Goal: Connect with others: Connect with others

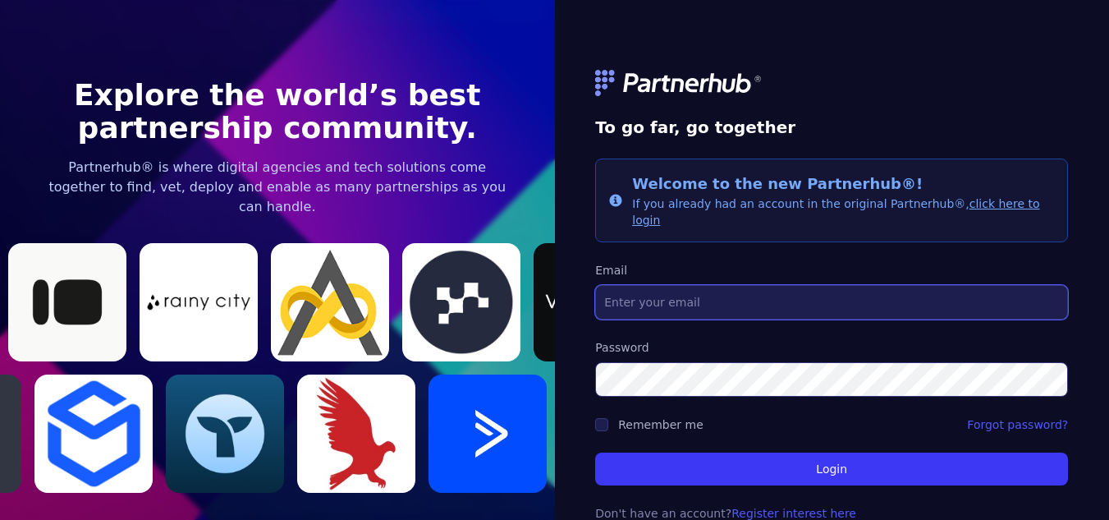
drag, startPoint x: 781, startPoint y: 269, endPoint x: 780, endPoint y: 282, distance: 13.2
click at [782, 285] on input "Email" at bounding box center [831, 302] width 473 height 34
click at [779, 291] on input "Email" at bounding box center [831, 302] width 473 height 34
type input "[EMAIL_ADDRESS][DOMAIN_NAME]"
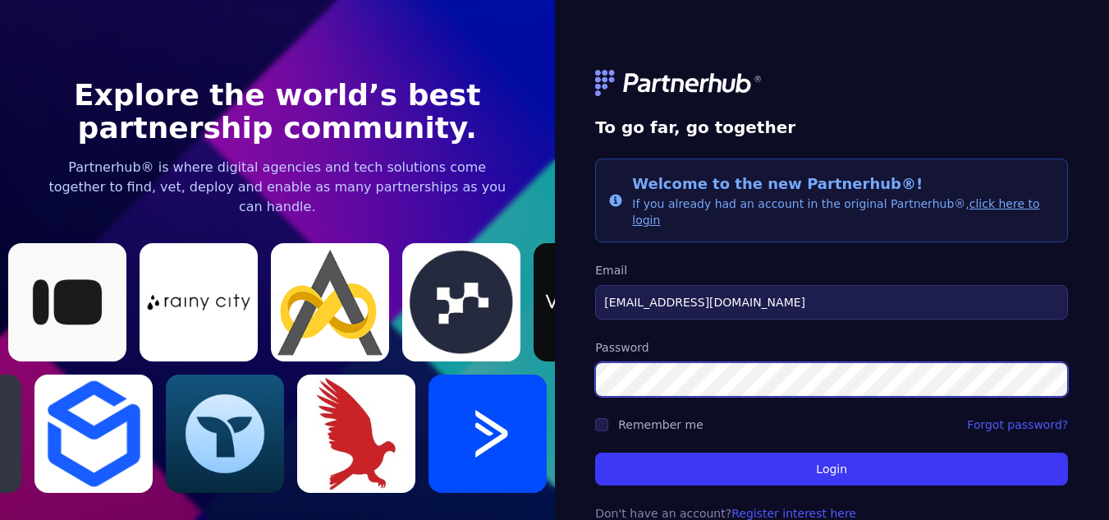
click at [595, 452] on button "Login" at bounding box center [831, 468] width 473 height 33
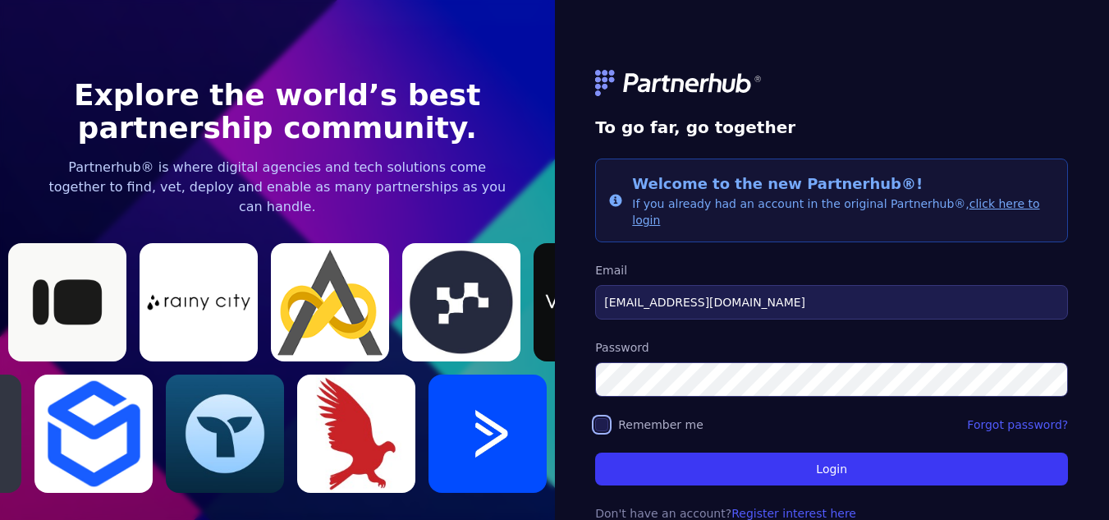
click at [607, 418] on input "Remember me" at bounding box center [601, 424] width 13 height 13
checkbox input "true"
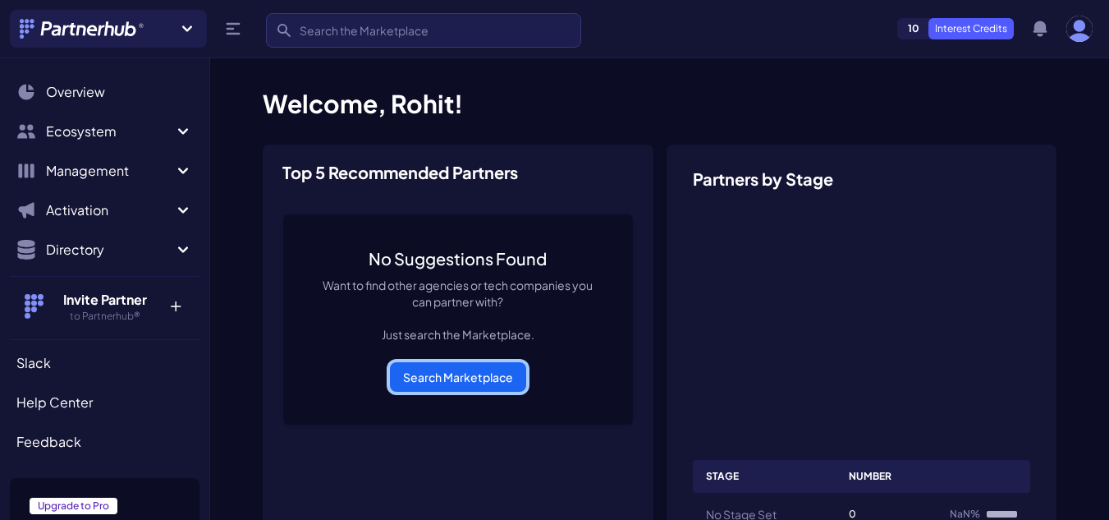
click at [460, 371] on link "Search Marketplace" at bounding box center [458, 377] width 136 height 30
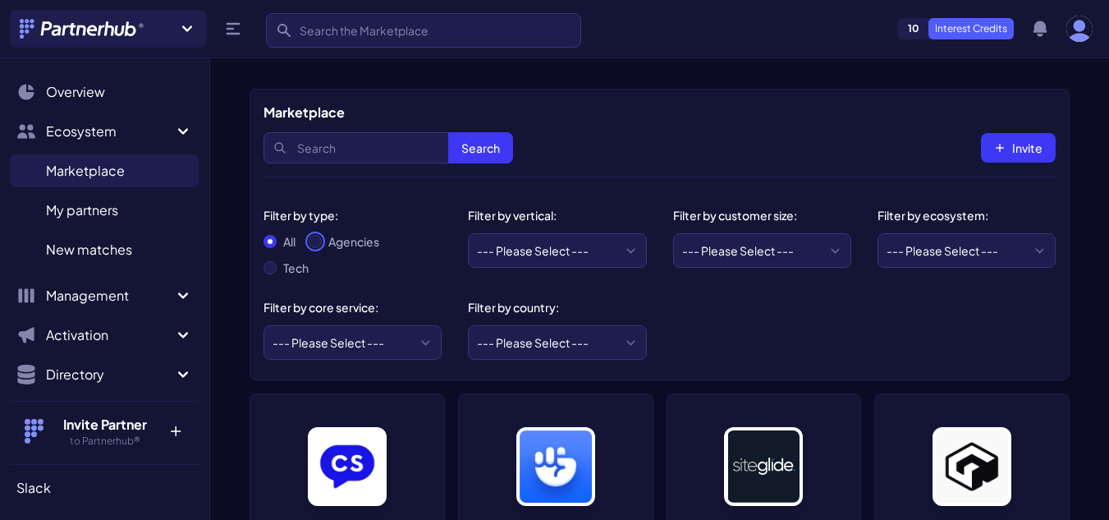
click at [315, 240] on input "Agencies" at bounding box center [315, 241] width 13 height 13
radio input "true"
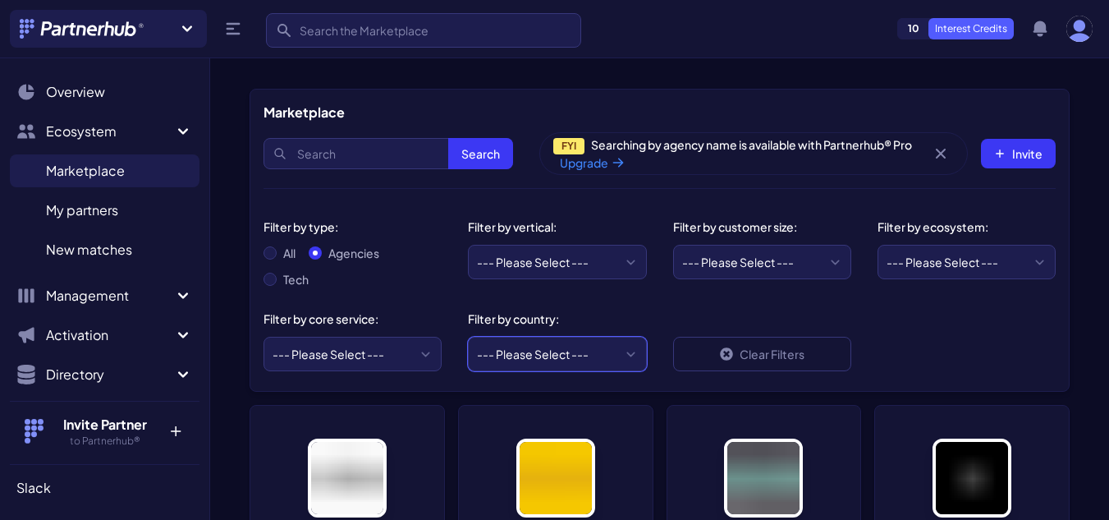
drag, startPoint x: 0, startPoint y: 0, endPoint x: 568, endPoint y: 362, distance: 673.9
click at [568, 362] on select "--- Please Select --- [GEOGRAPHIC_DATA] [GEOGRAPHIC_DATA] [GEOGRAPHIC_DATA] [GE…" at bounding box center [557, 354] width 178 height 34
select select "US"
click at [468, 337] on select "--- Please Select --- [GEOGRAPHIC_DATA] [GEOGRAPHIC_DATA] [GEOGRAPHIC_DATA] [GE…" at bounding box center [557, 354] width 178 height 34
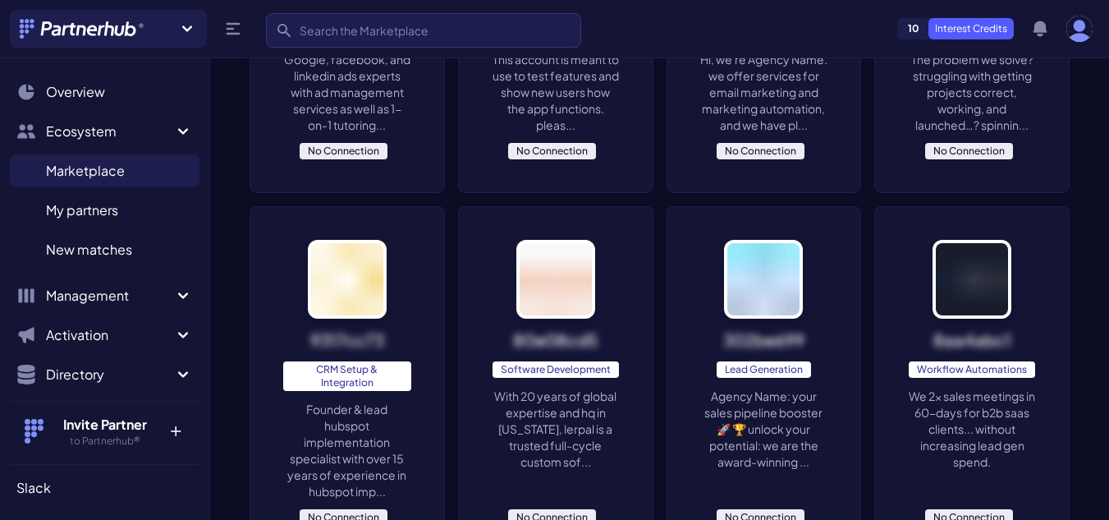
scroll to position [903, 0]
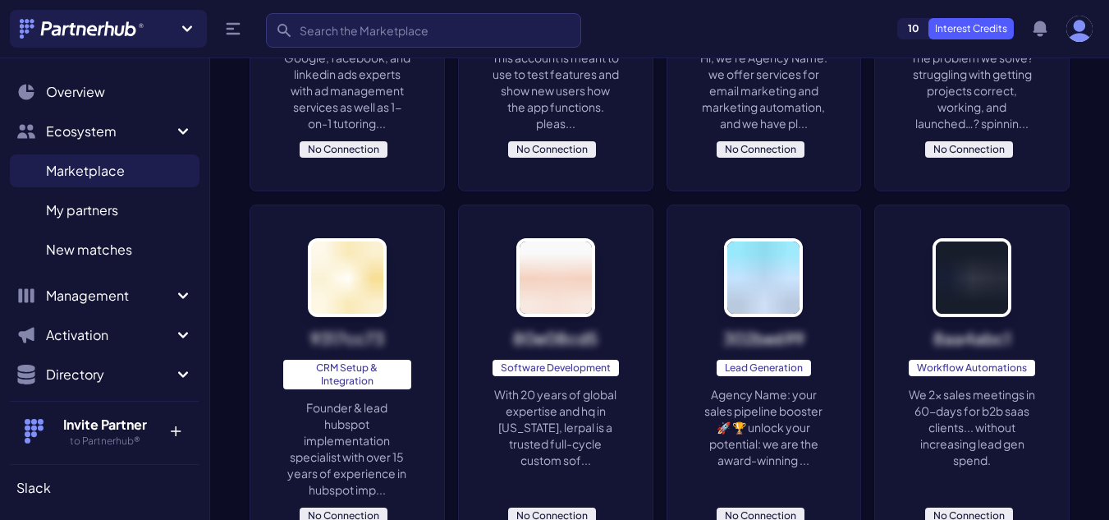
click at [769, 413] on p "Agency Name: your sales pipeline booster 🚀 🏆 unlock your potential: we are the …" at bounding box center [765, 427] width 128 height 82
click at [981, 411] on p "We 2x sales meetings in 60-days for b2b saas clients... without increasing lead…" at bounding box center [972, 427] width 128 height 82
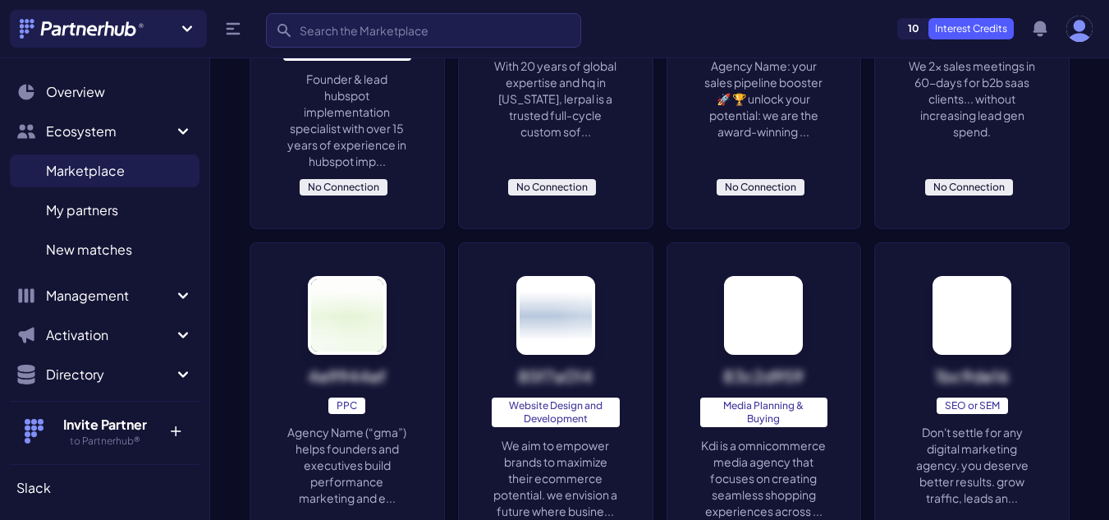
scroll to position [1314, 0]
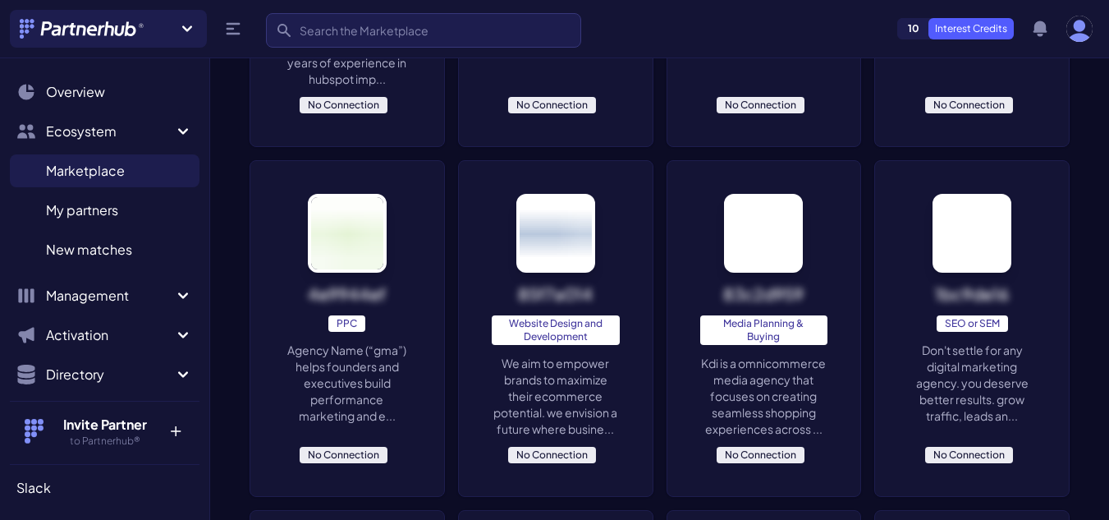
click at [343, 382] on p "Agency Name (“gma”) helps founders and executives build performance marketing a…" at bounding box center [347, 383] width 128 height 82
click at [967, 386] on p "Don't settle for any digital marketing agency. you deserve better results. grow…" at bounding box center [972, 383] width 128 height 82
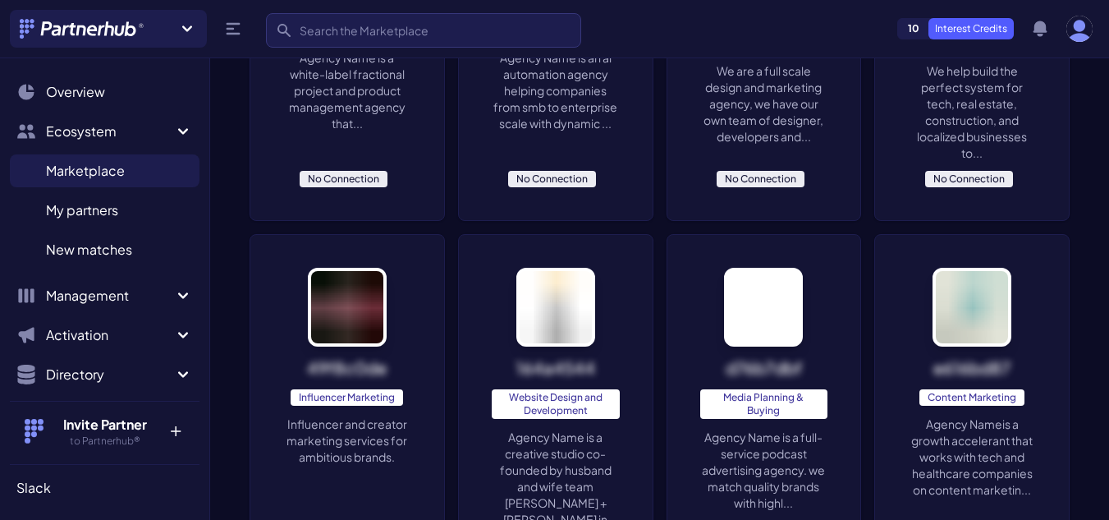
scroll to position [3039, 0]
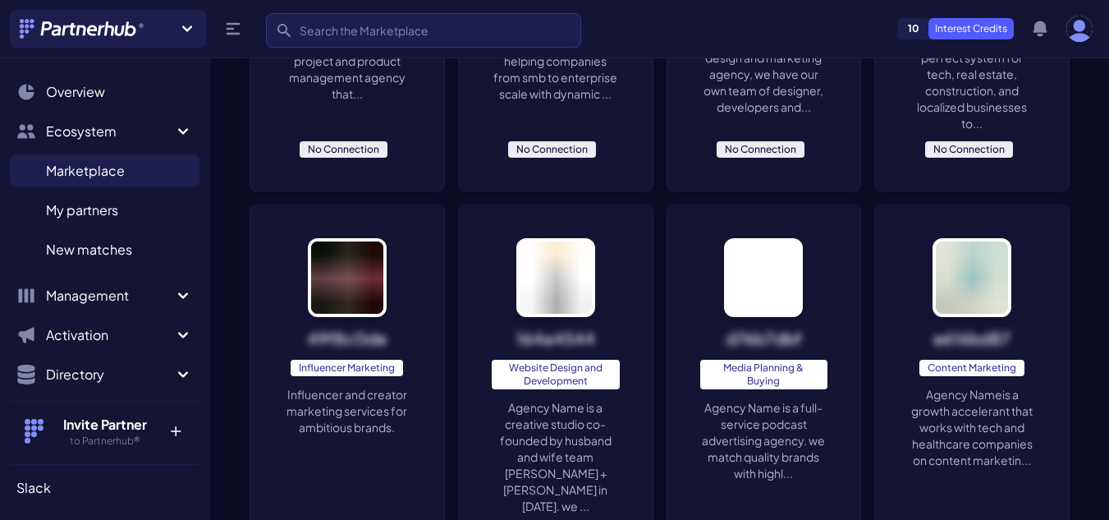
click at [345, 399] on p "Influencer and creator marketing services for ambitious brands." at bounding box center [347, 410] width 128 height 49
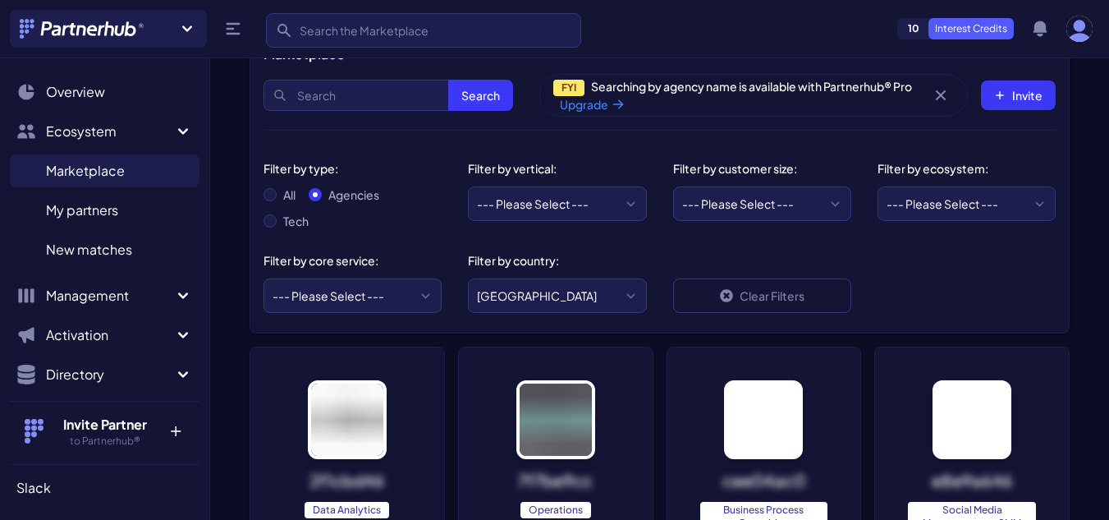
scroll to position [0, 0]
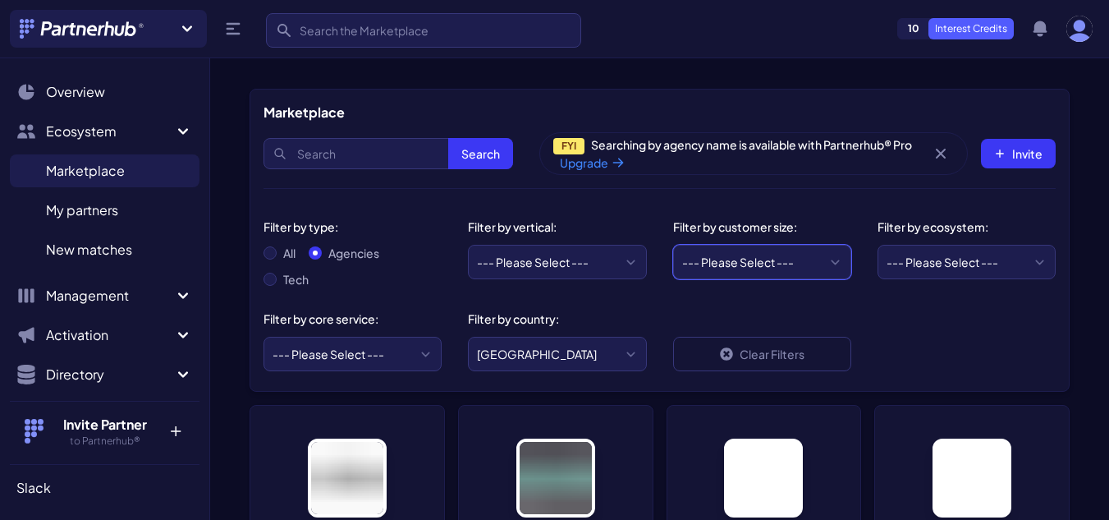
click at [757, 260] on select "--- Please Select --- Startups/SMBs Mid-market Enterprise" at bounding box center [762, 262] width 178 height 34
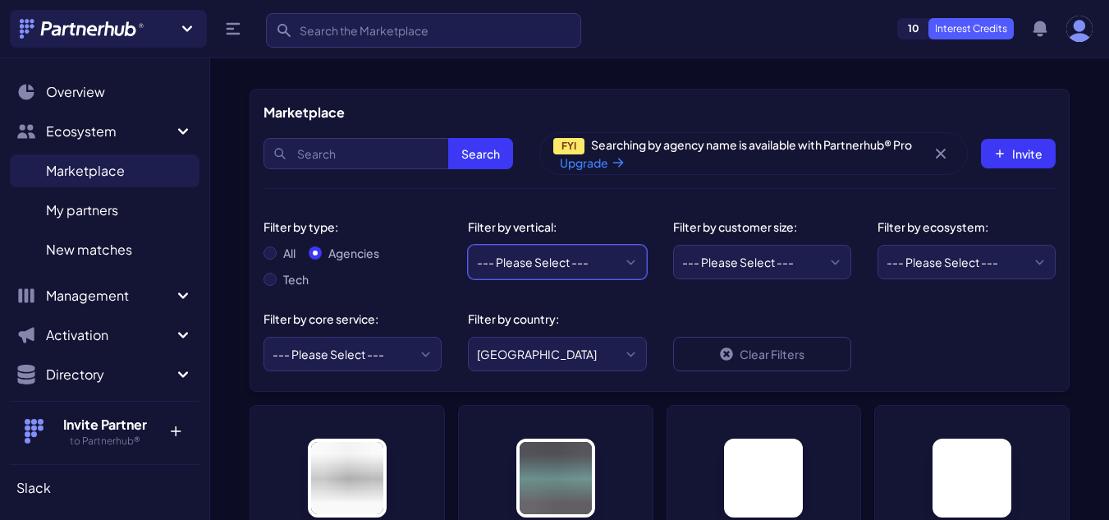
click at [622, 257] on select "--- Please Select --- eCommerce and consumer brands B2B and IT Local retailers …" at bounding box center [557, 262] width 178 height 34
click at [774, 310] on div "Clear Filters" at bounding box center [762, 336] width 204 height 84
click at [416, 336] on div "--- Please Select --- ABM API Integration Support Business Process Consulting C…" at bounding box center [353, 349] width 178 height 44
click at [411, 341] on select "--- Please Select --- ABM API Integration Support Business Process Consulting C…" at bounding box center [353, 354] width 178 height 34
select select "Lead Generation"
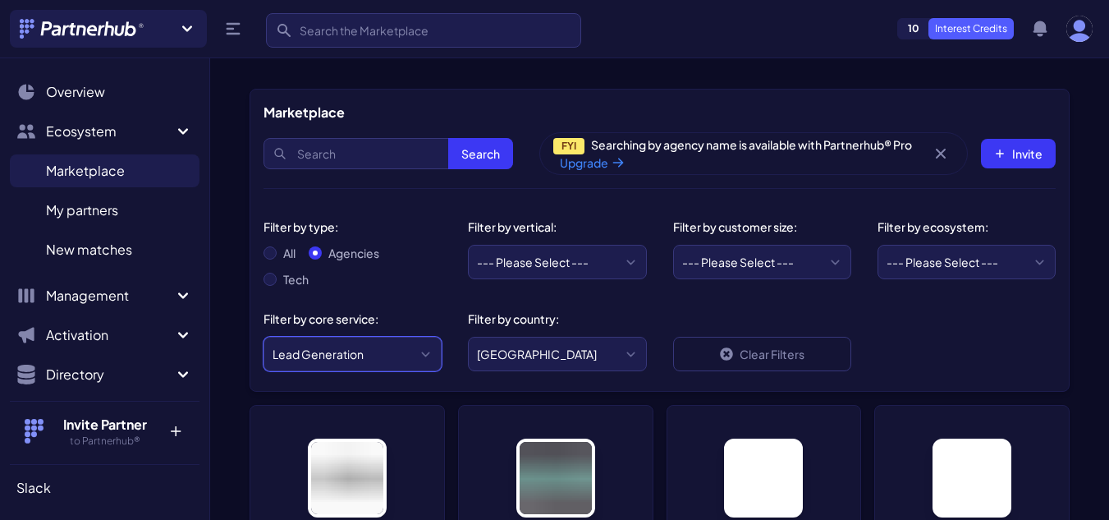
click at [264, 337] on select "--- Please Select --- ABM API Integration Support Business Process Consulting C…" at bounding box center [353, 354] width 178 height 34
click at [375, 344] on select "--- Please Select --- ABM API Integration Support Business Process Consulting C…" at bounding box center [353, 354] width 178 height 34
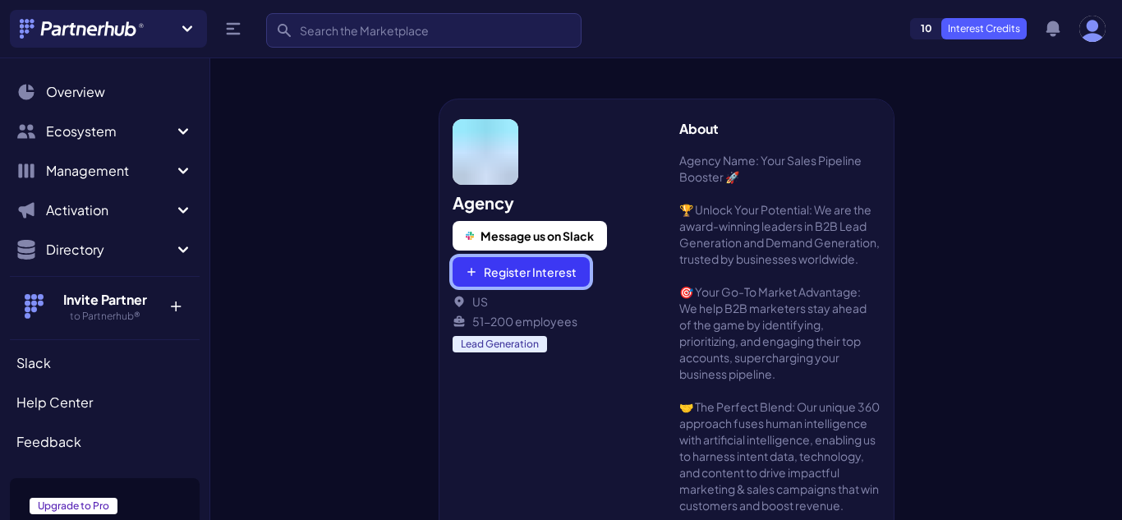
click at [540, 271] on button "Register Interest" at bounding box center [520, 272] width 137 height 30
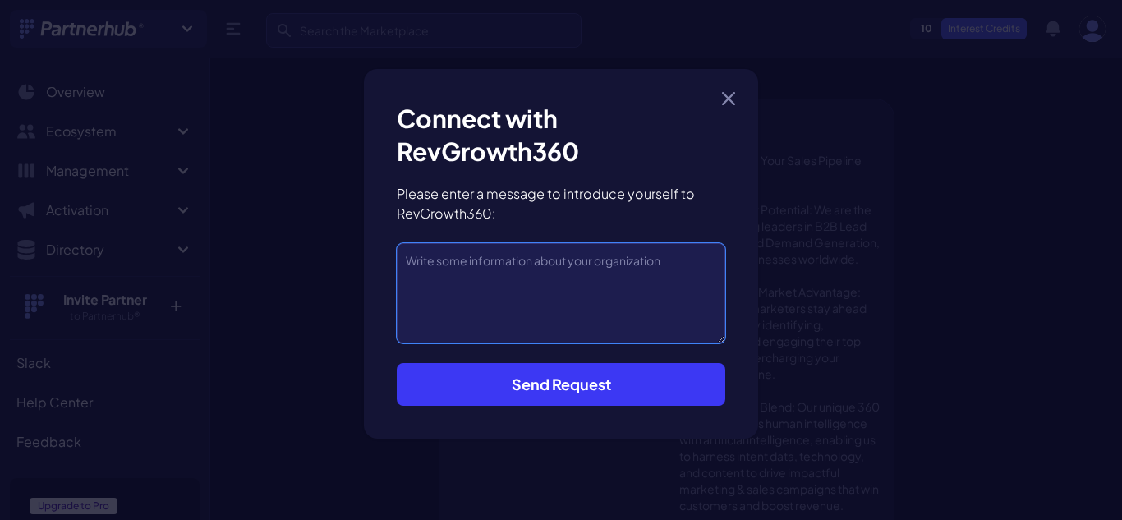
click at [542, 305] on textarea at bounding box center [561, 293] width 328 height 100
type textarea "Hello RevGrowth360! We're Creatorships, an AI-powered influencer marketing plat…"
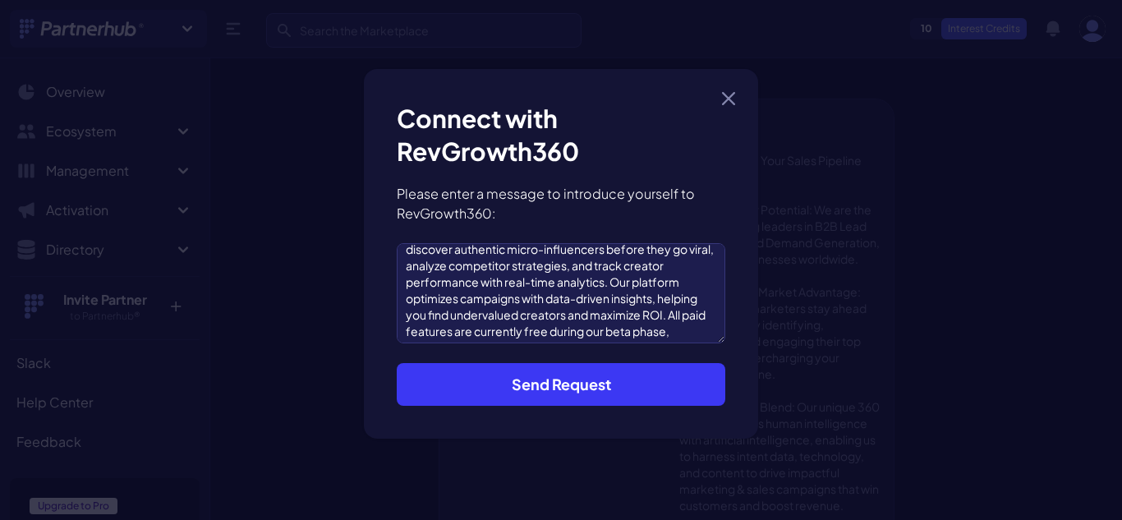
scroll to position [82, 0]
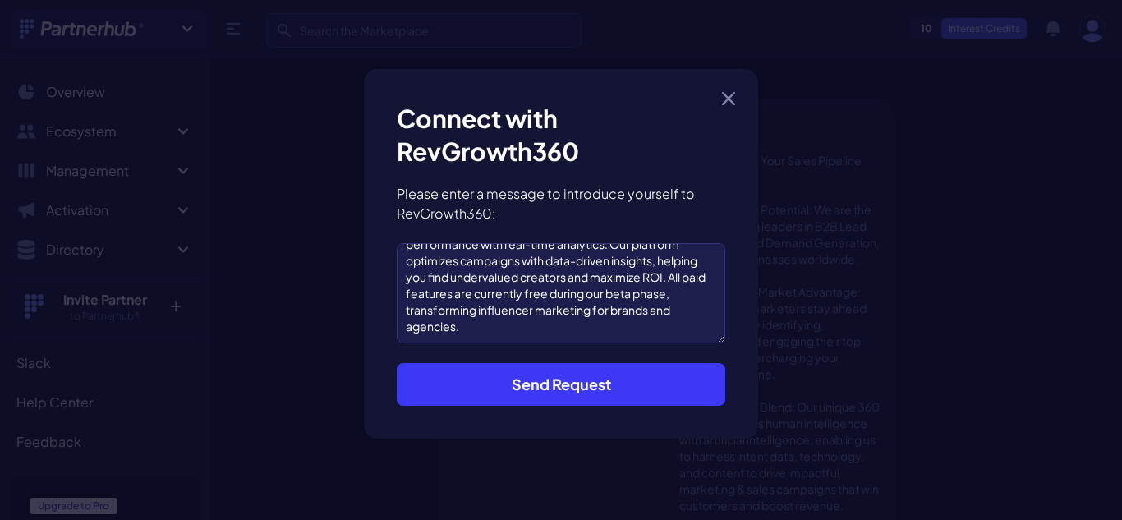
click at [556, 379] on button "Send Request" at bounding box center [561, 384] width 328 height 43
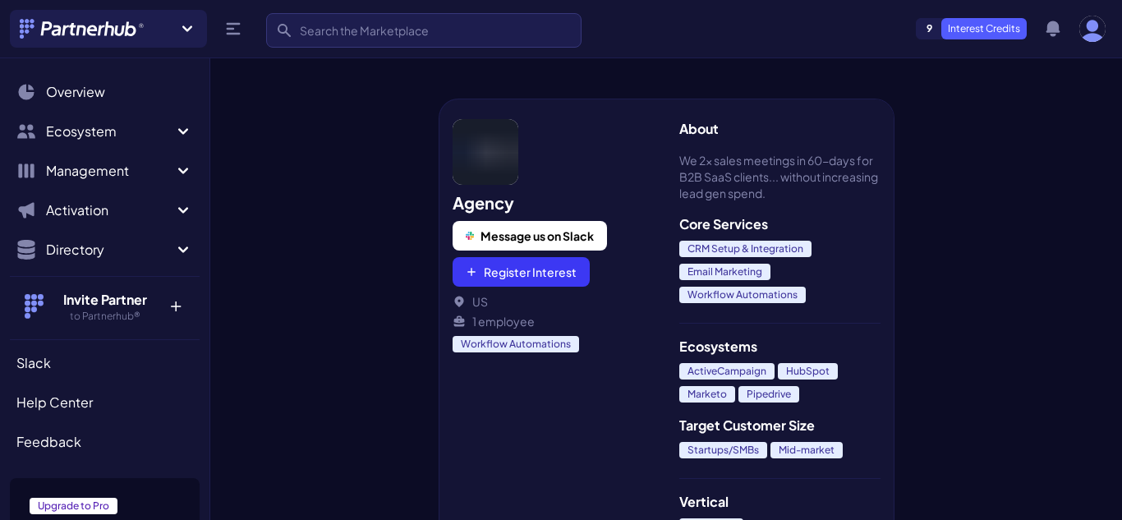
scroll to position [54, 0]
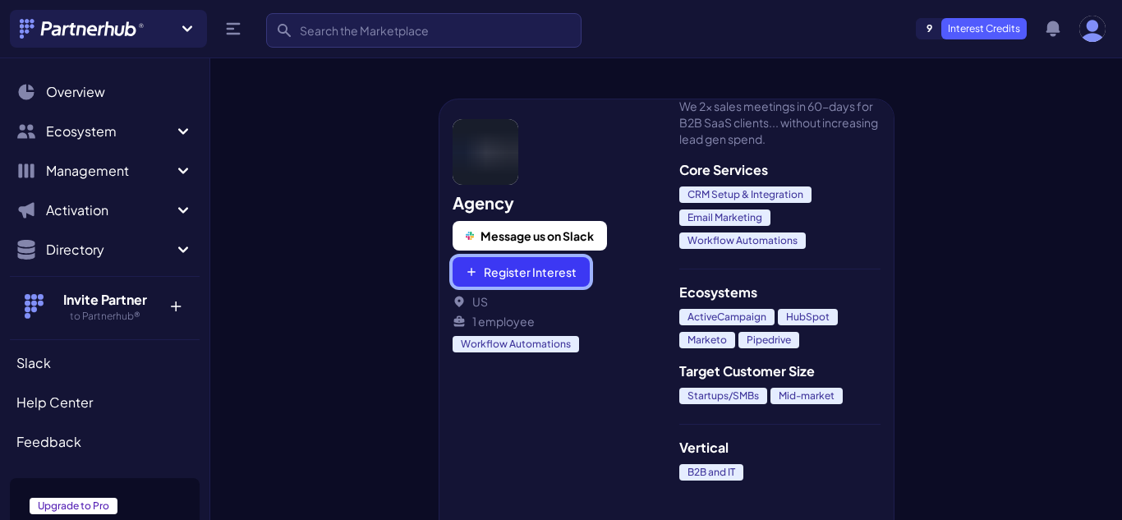
click at [514, 273] on button "Register Interest" at bounding box center [520, 272] width 137 height 30
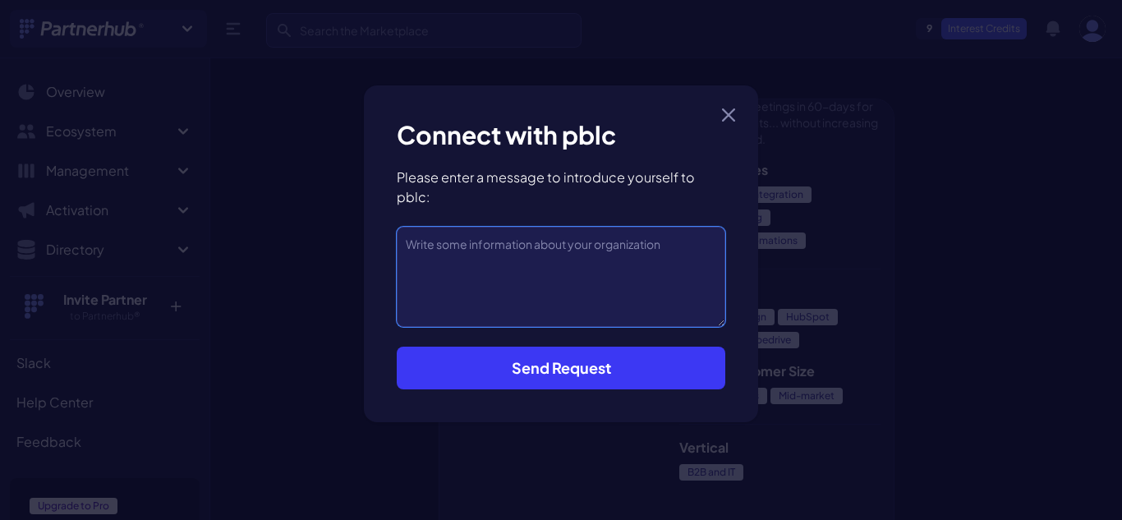
click at [544, 287] on textarea at bounding box center [561, 277] width 328 height 100
type textarea "Hello pblc:, We're Creatorships, an AI-powered influencer marketing platform de…"
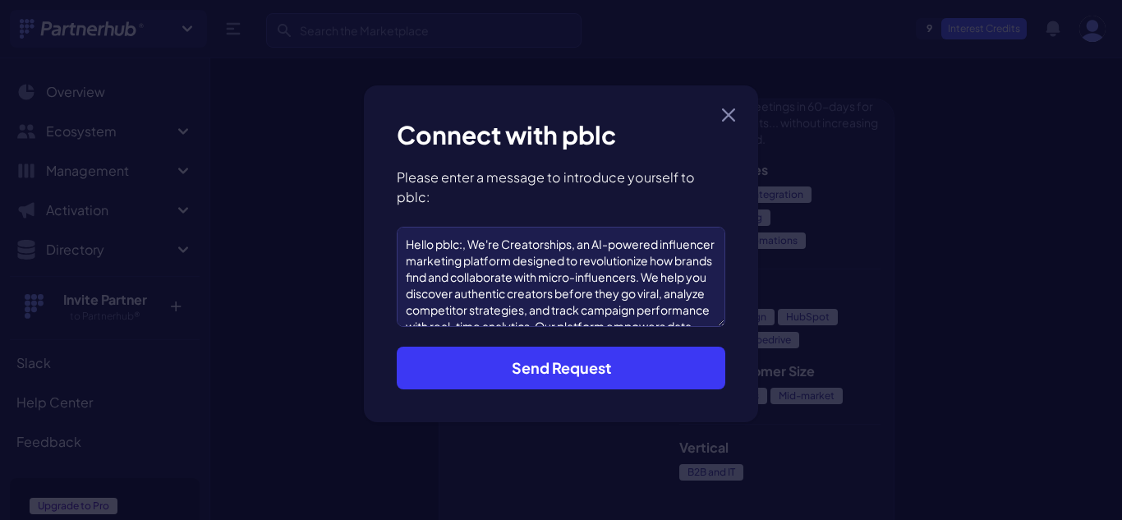
scroll to position [66, 0]
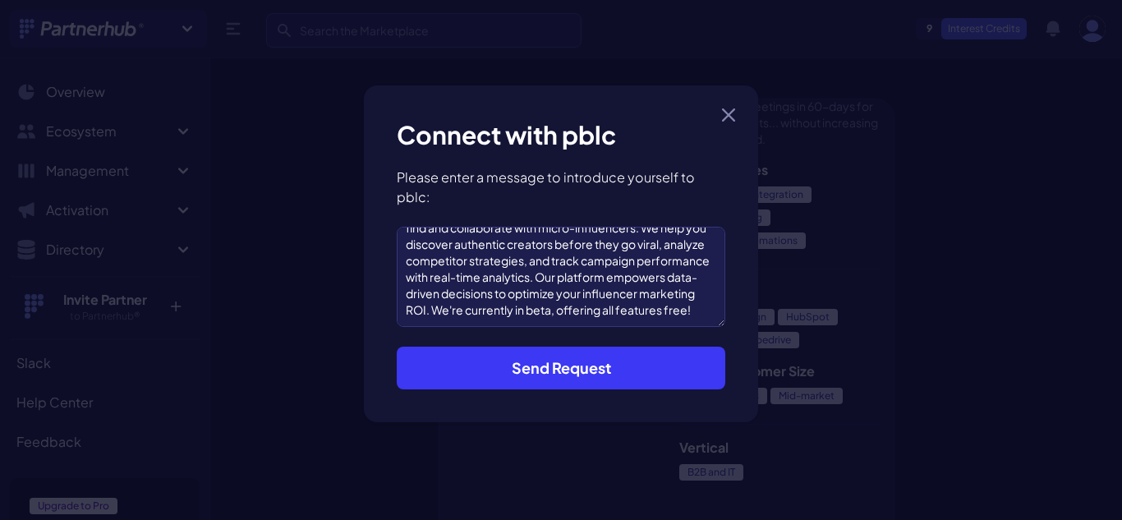
click at [554, 356] on button "Send Request" at bounding box center [561, 368] width 328 height 43
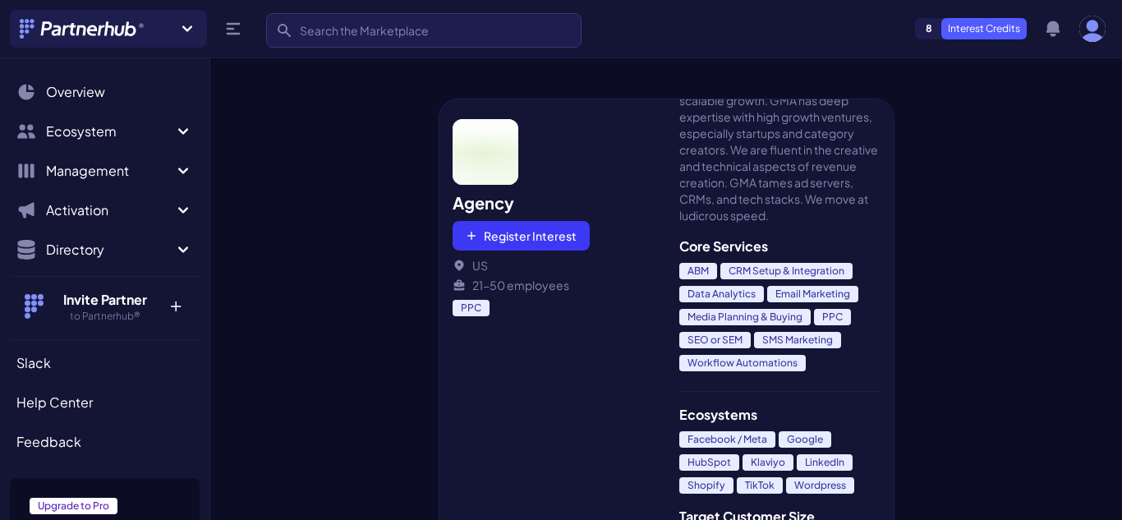
scroll to position [164, 0]
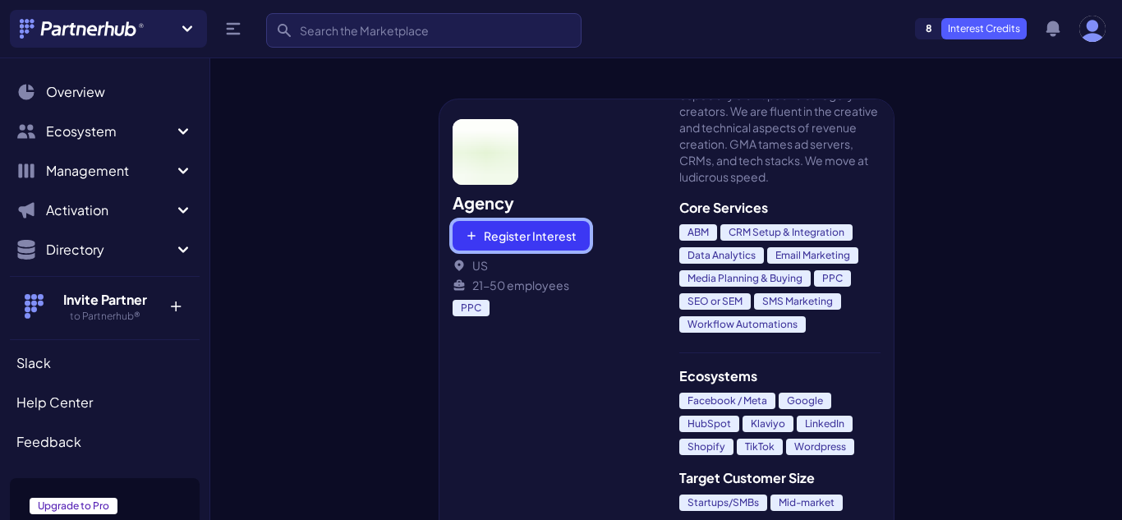
click at [549, 242] on button "Register Interest" at bounding box center [520, 236] width 137 height 30
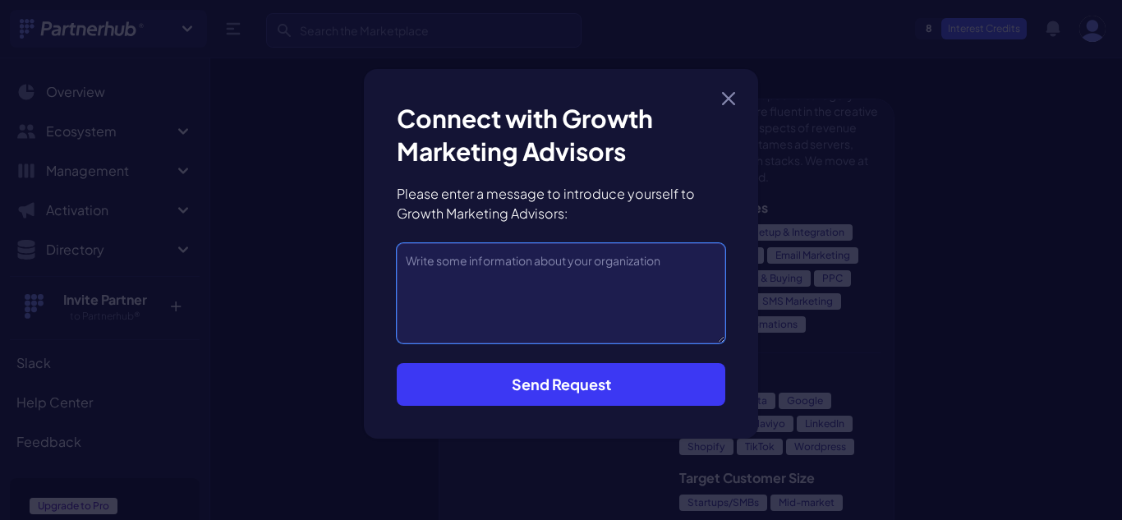
click at [529, 291] on textarea at bounding box center [561, 293] width 328 height 100
type textarea "Creatorships is an AI-powered influencer marketing platform designed to help br…"
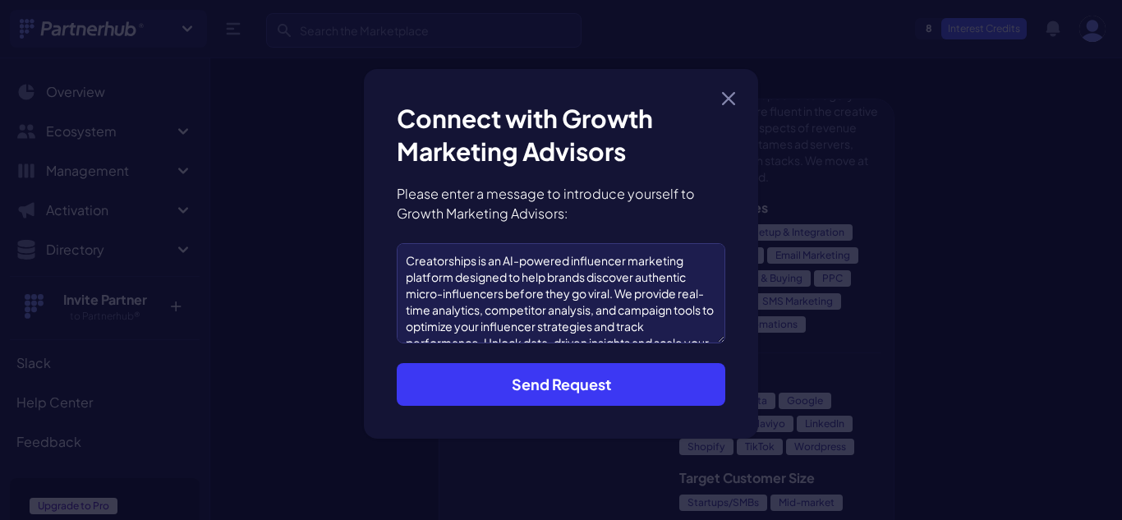
click at [558, 375] on button "Send Request" at bounding box center [561, 384] width 328 height 43
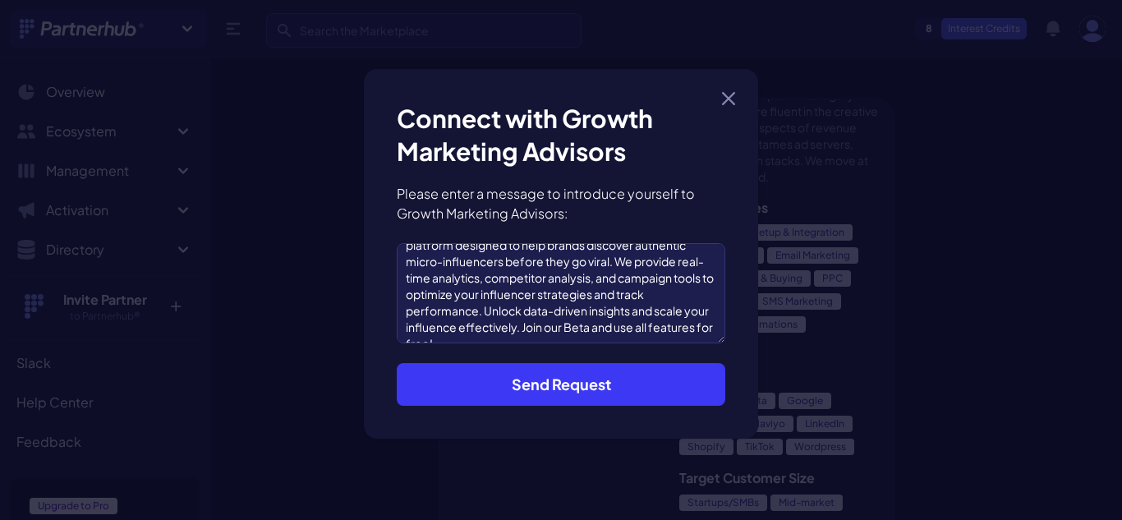
scroll to position [49, 0]
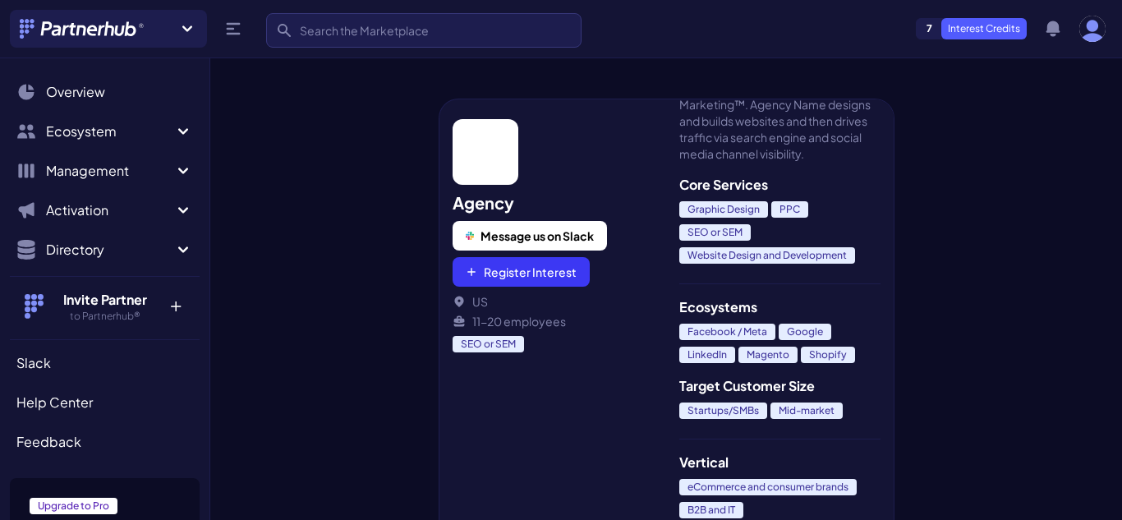
scroll to position [164, 0]
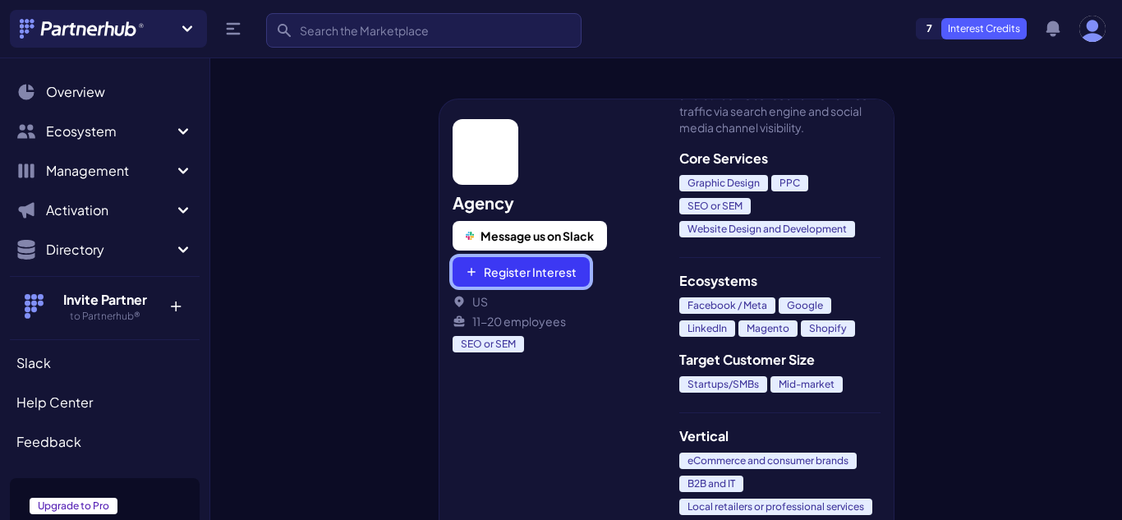
click at [516, 267] on button "Register Interest" at bounding box center [520, 272] width 137 height 30
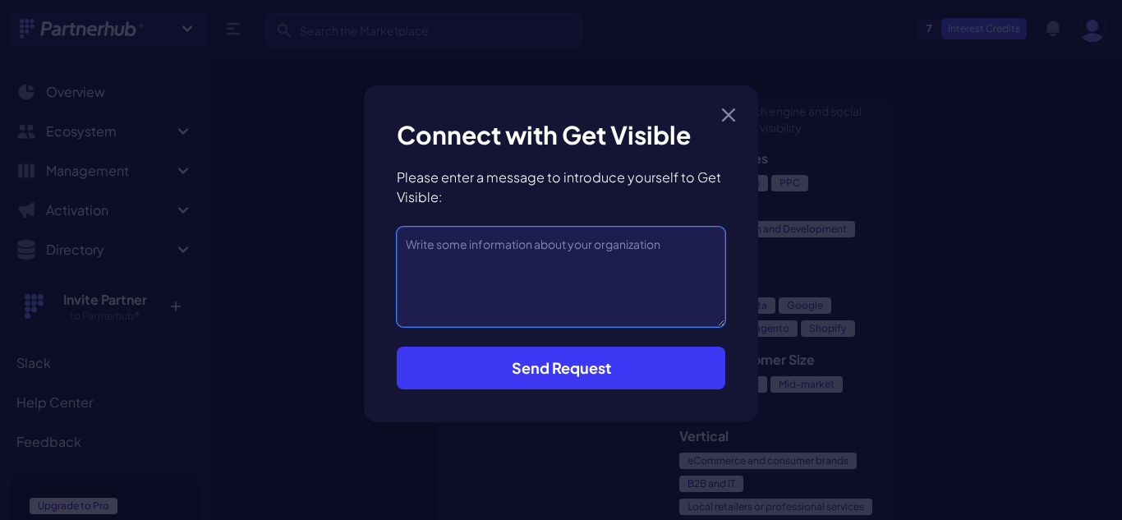
click at [546, 274] on textarea at bounding box center [561, 277] width 328 height 100
type textarea "Hello Get Visible:, We are Creatorships, an AI-powered influencer marketing pla…"
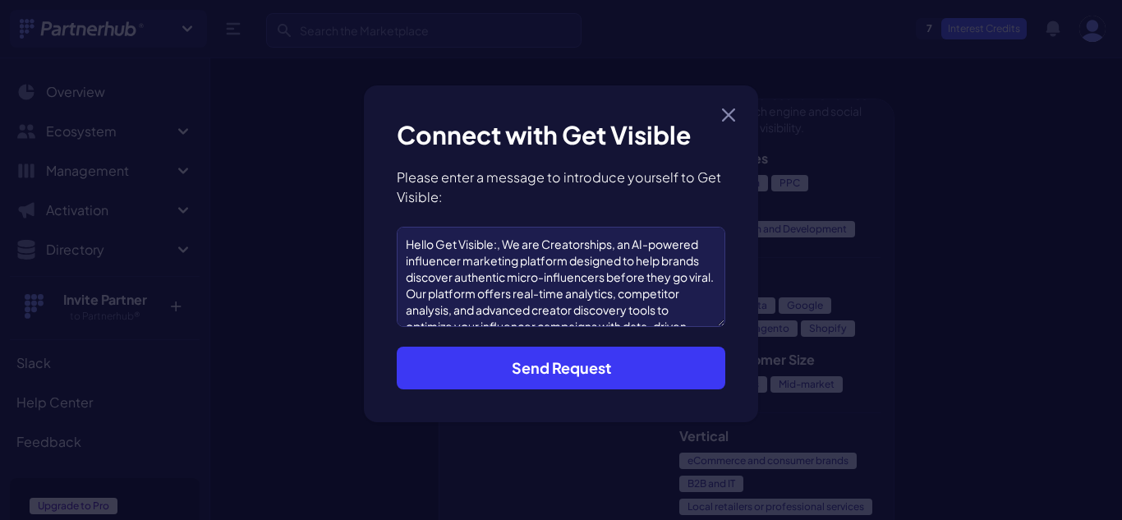
click at [566, 361] on button "Send Request" at bounding box center [561, 368] width 328 height 43
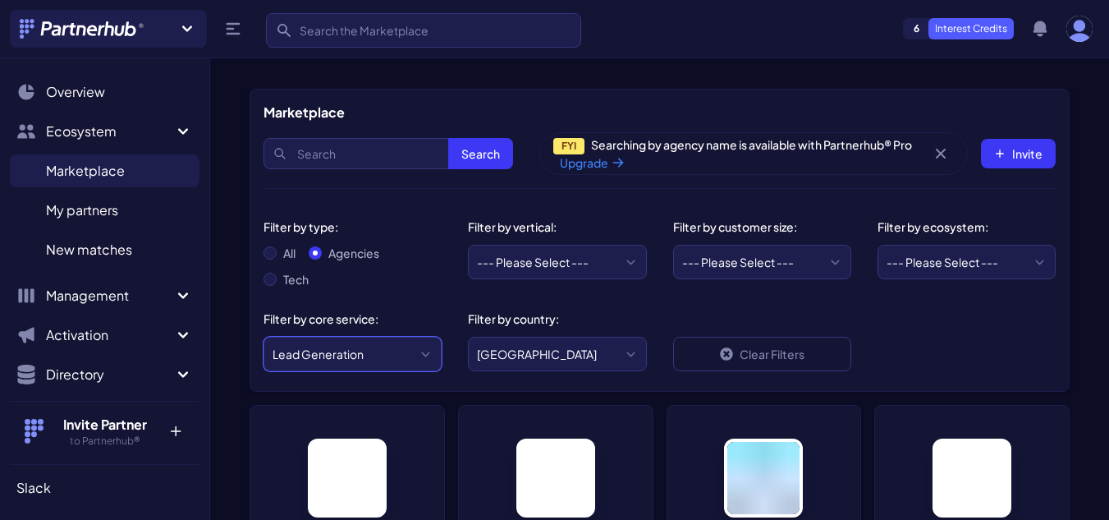
click at [368, 342] on select "--- Please Select --- ABM API Integration Support Business Process Consulting C…" at bounding box center [353, 354] width 178 height 34
click at [579, 292] on div "Filter by vertical: --- Please Select --- eCommerce and consumer brands B2B and…" at bounding box center [557, 248] width 204 height 92
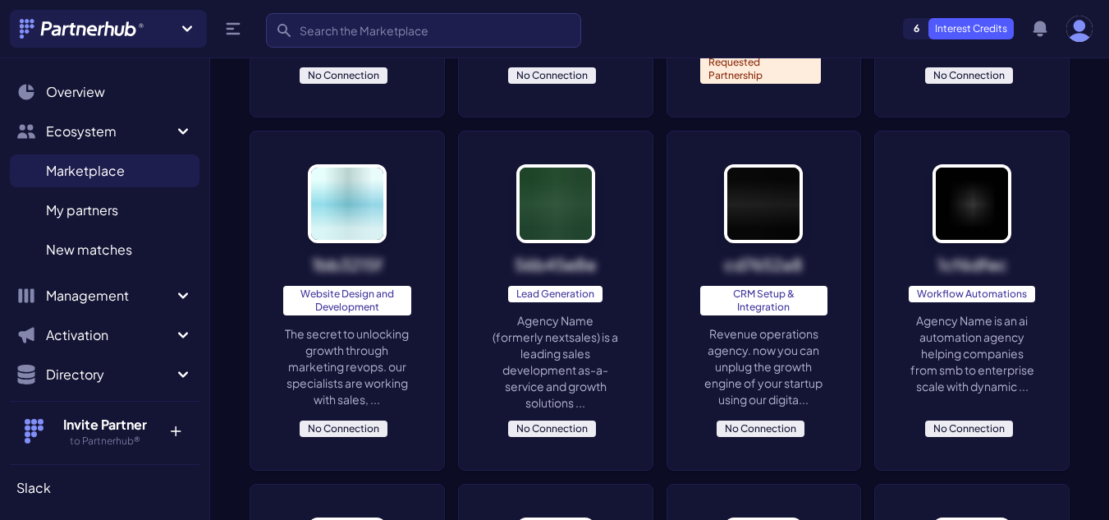
scroll to position [657, 0]
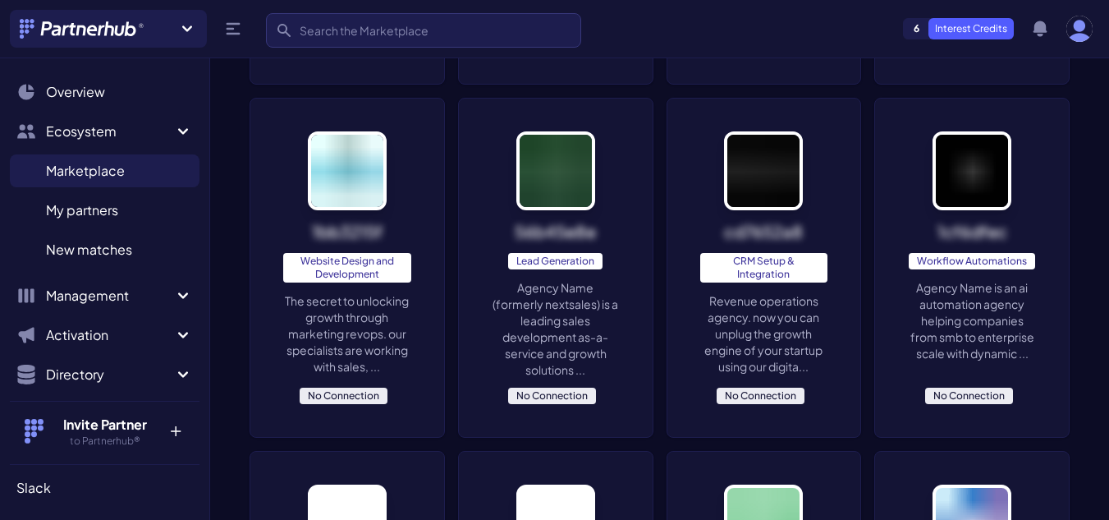
click at [544, 324] on p "Agency Name (formerly nextsales) is a leading sales development as-a-service an…" at bounding box center [556, 328] width 128 height 99
click at [558, 309] on p "Agency Name (formerly nextsales) is a leading sales development as-a-service an…" at bounding box center [556, 328] width 128 height 99
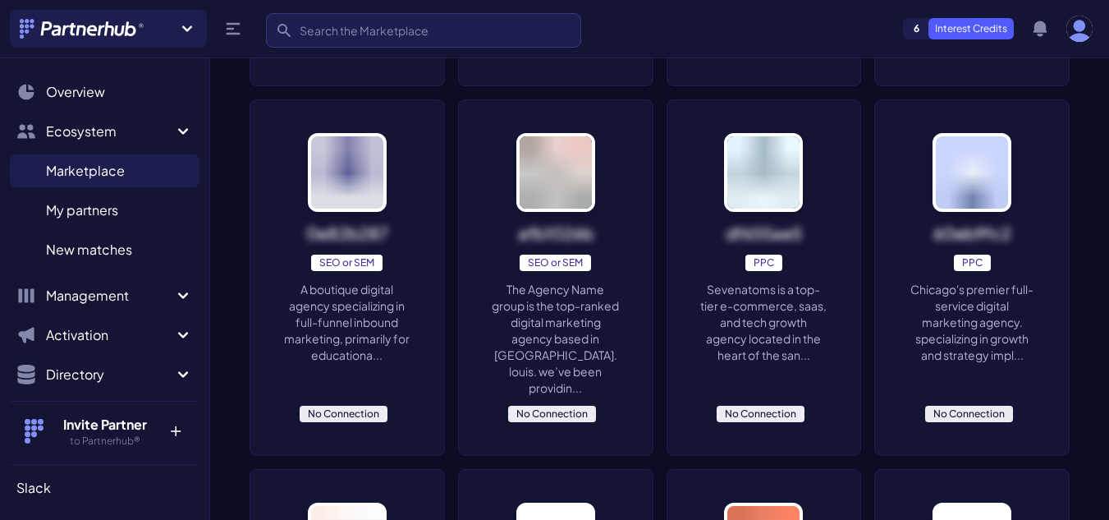
scroll to position [1807, 0]
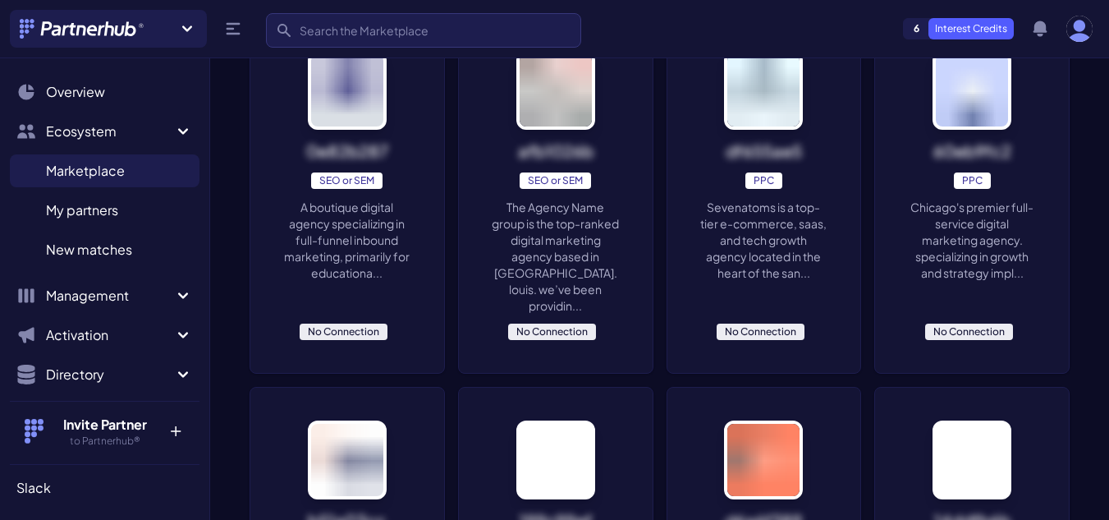
click at [976, 251] on p "Chicago's premier full-service digital marketing agency. specializing in growth…" at bounding box center [972, 240] width 128 height 82
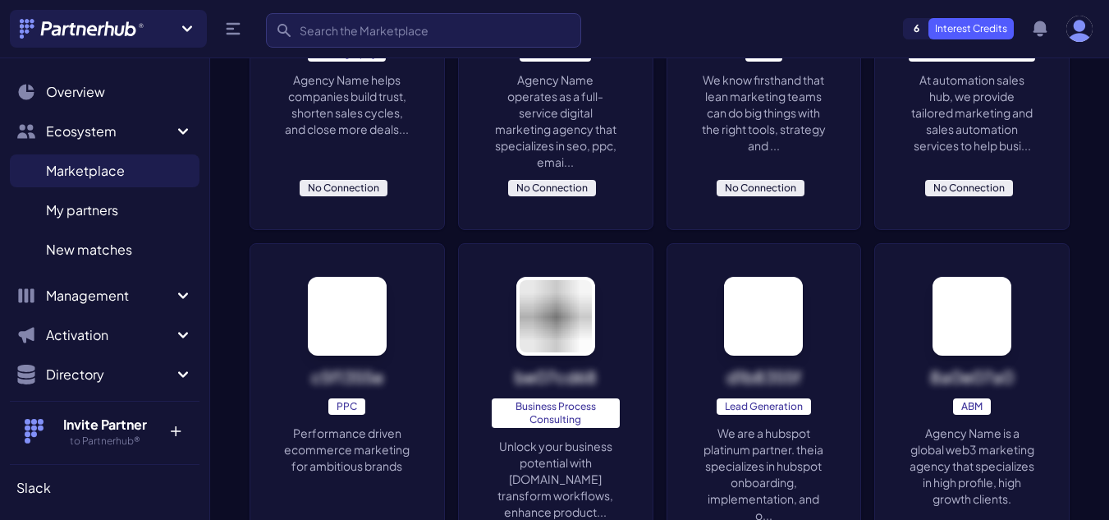
scroll to position [2316, 0]
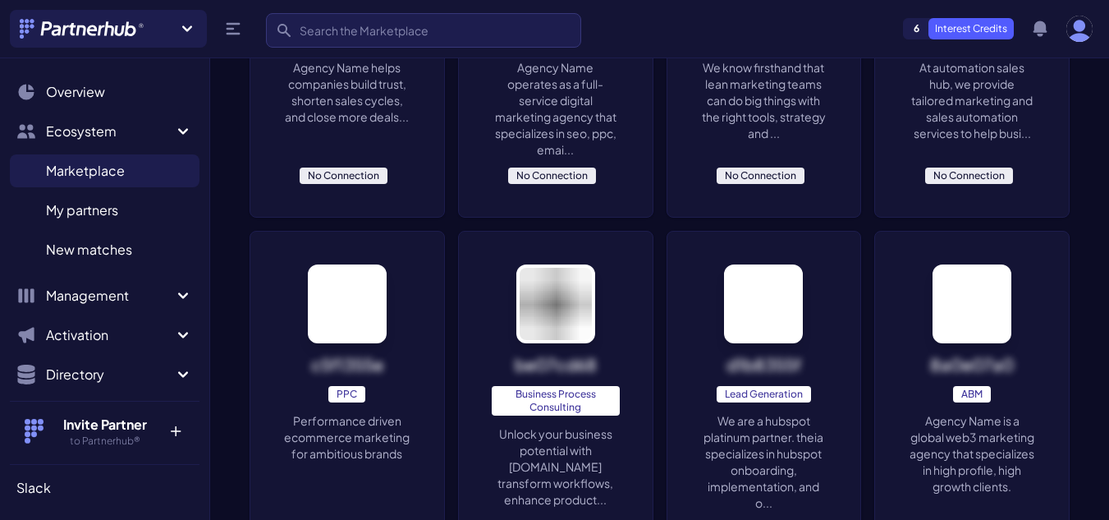
click at [772, 439] on p "We are a hubspot platinum partner. theia specializes in hubspot onboarding, imp…" at bounding box center [765, 461] width 128 height 99
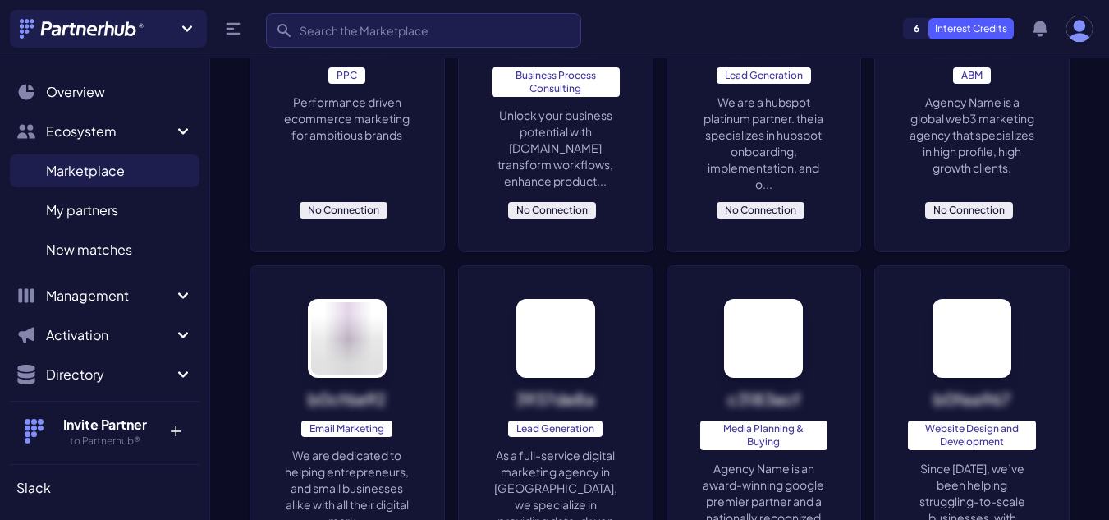
scroll to position [2661, 0]
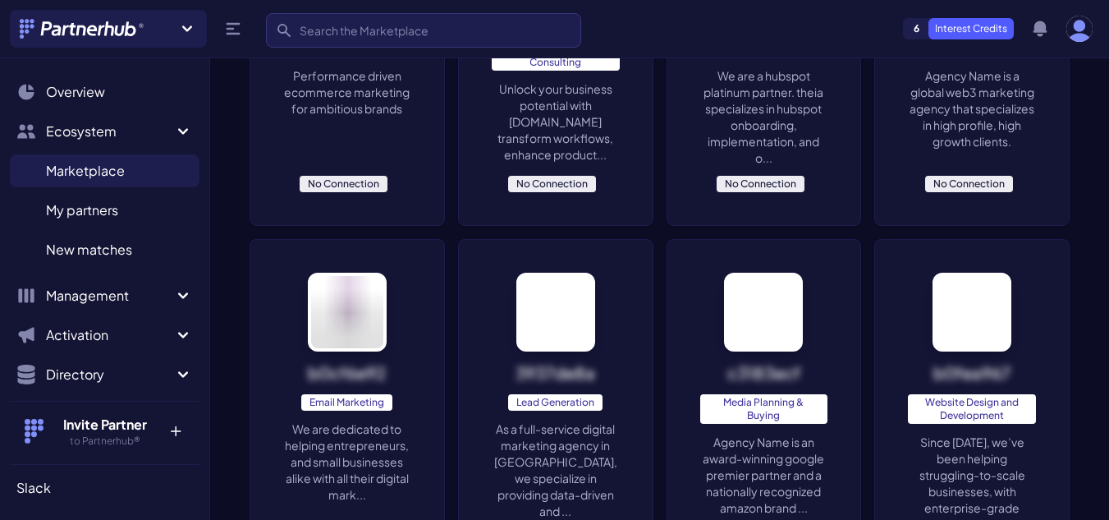
click at [561, 436] on p "As a full-service digital marketing agency in dallas, we specialize in providin…" at bounding box center [556, 469] width 128 height 99
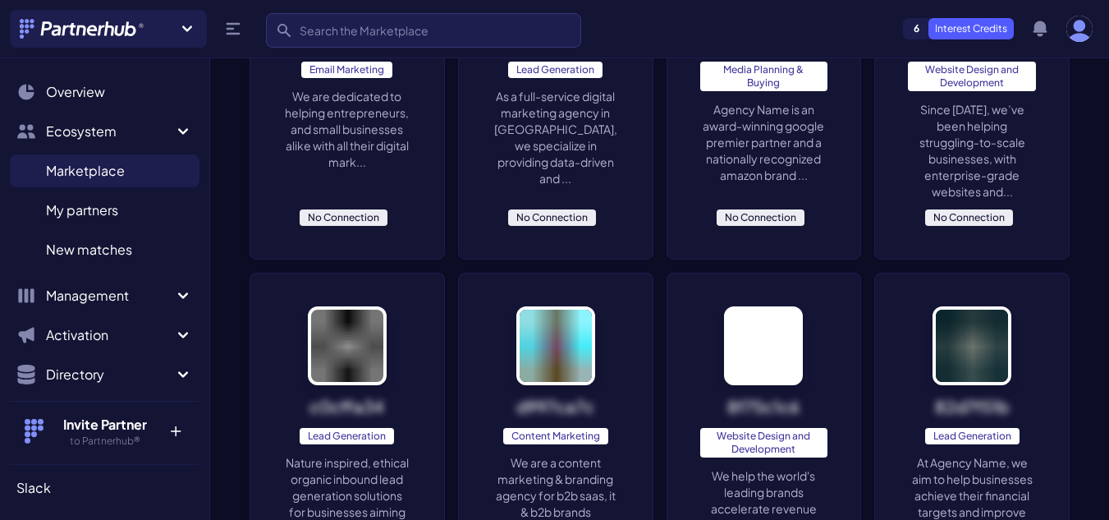
scroll to position [3088, 0]
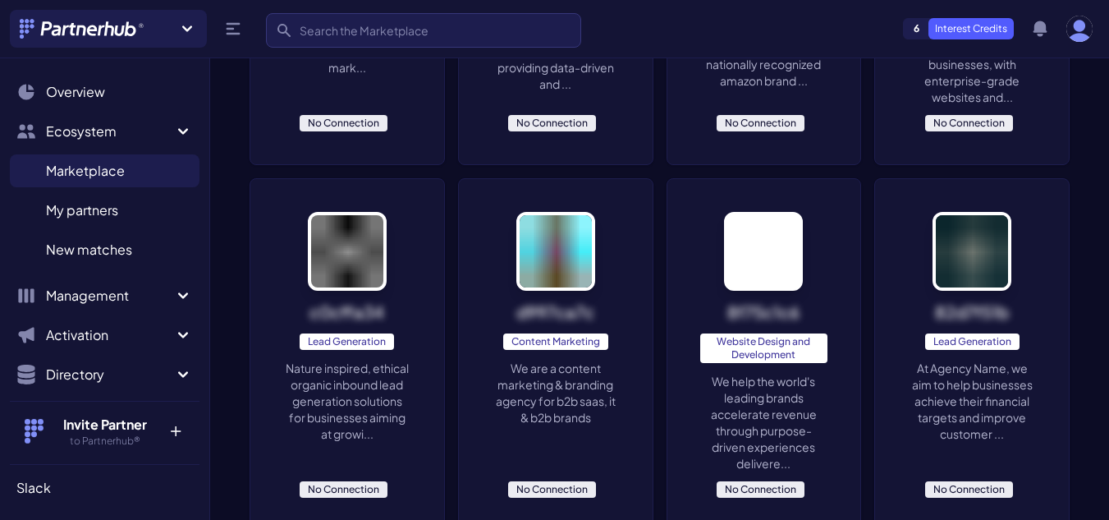
click at [350, 369] on p "Nature inspired, ethical organic inbound lead generation solutions for business…" at bounding box center [347, 401] width 128 height 82
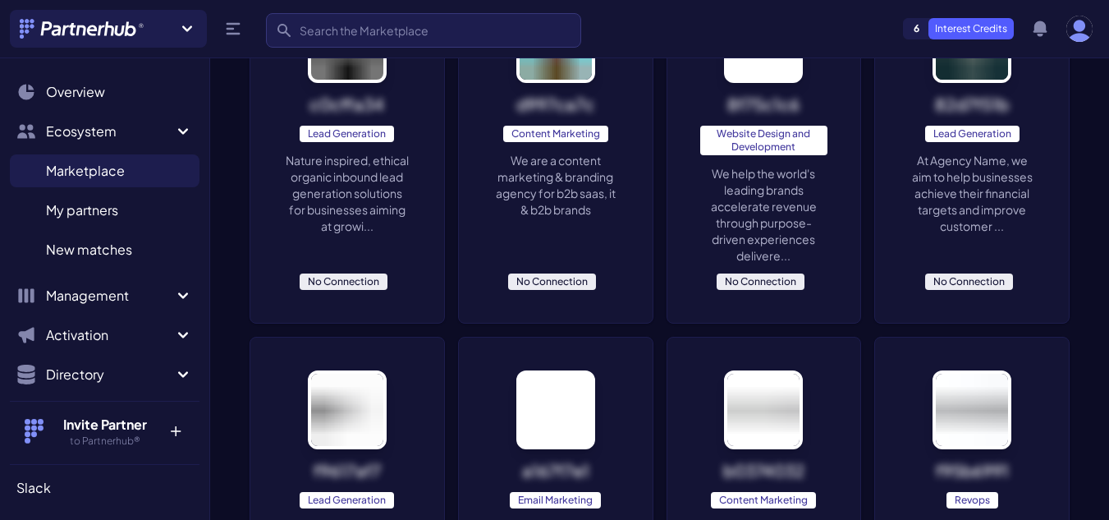
scroll to position [3268, 0]
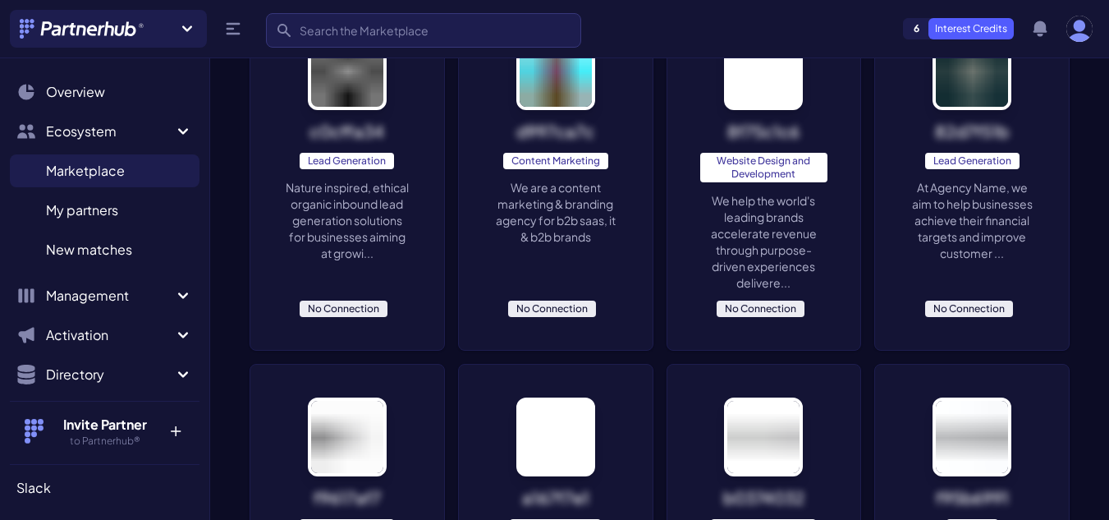
click at [967, 199] on p "At Agency Name, we aim to help businesses achieve their financial targets and i…" at bounding box center [972, 220] width 128 height 82
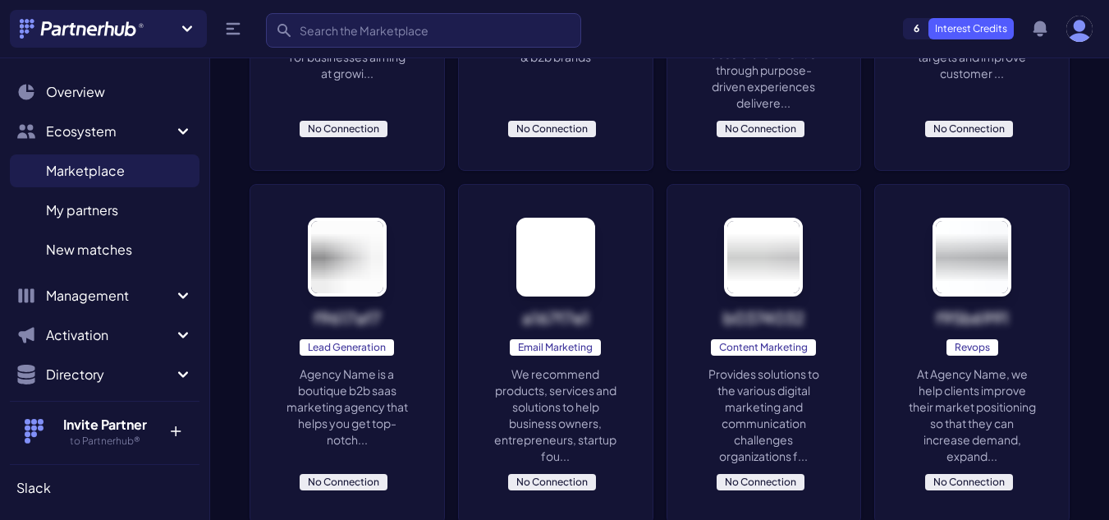
scroll to position [3449, 0]
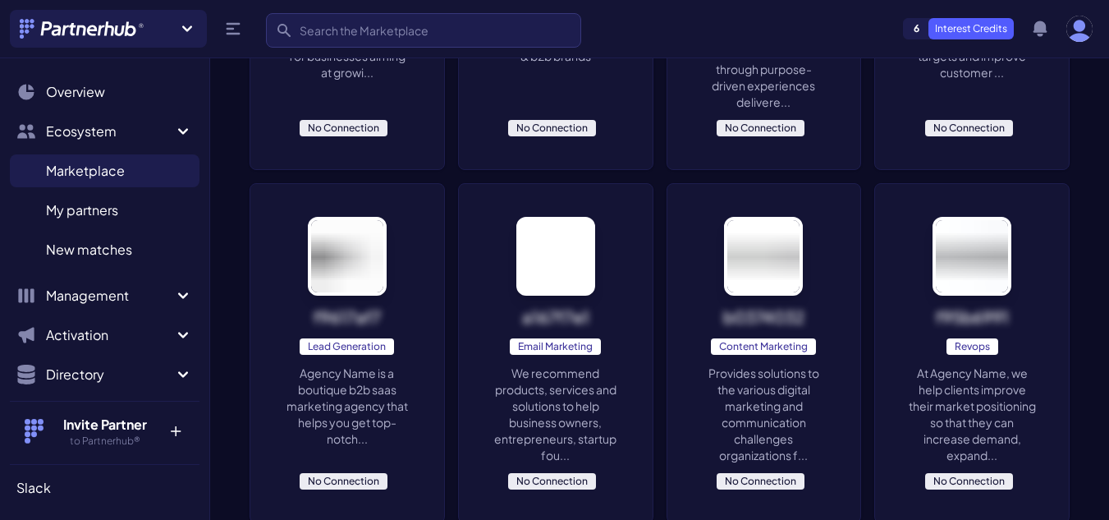
click at [357, 384] on p "Agency Name is a boutique b2b saas marketing agency that helps you get top-notc…" at bounding box center [347, 406] width 128 height 82
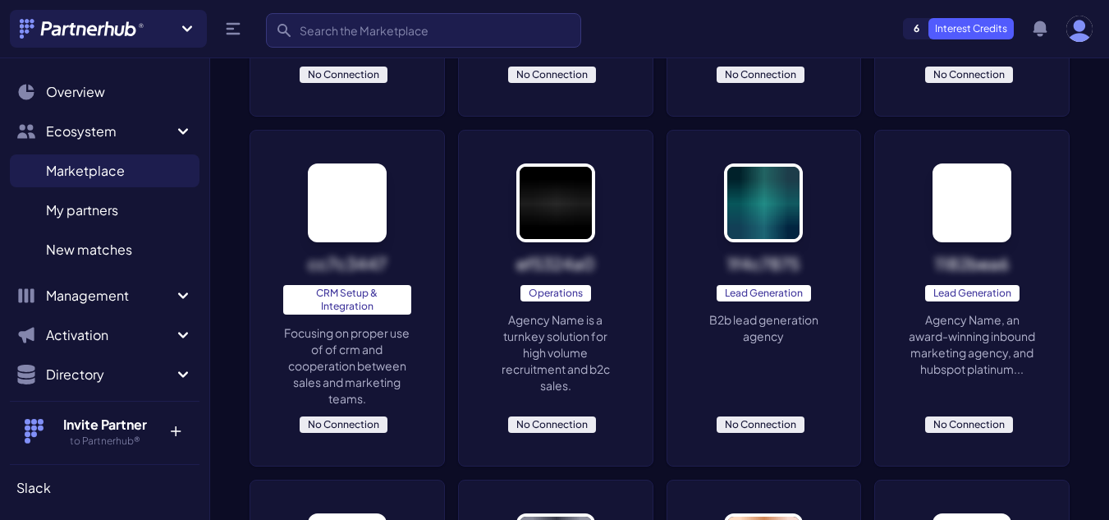
scroll to position [3893, 0]
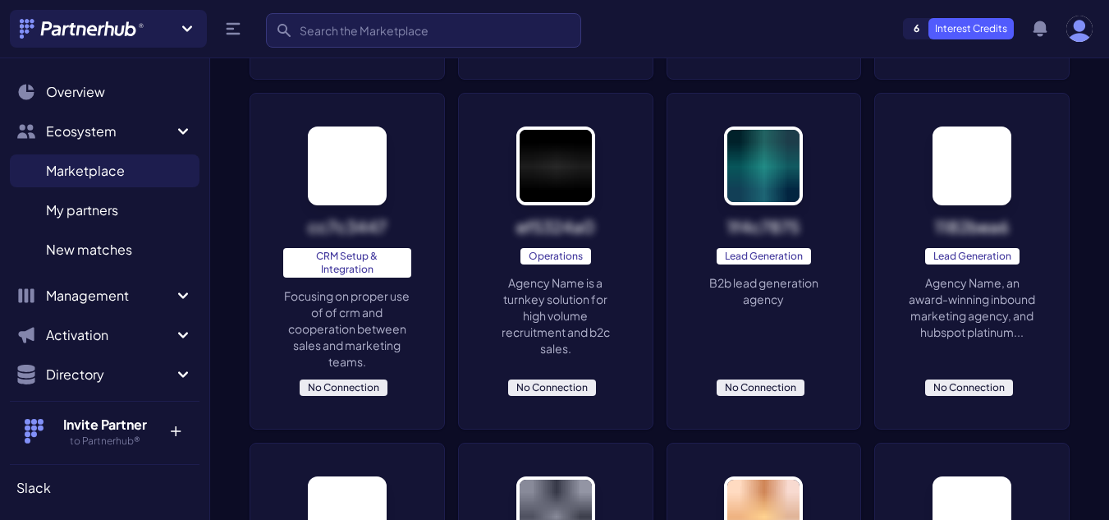
click at [760, 251] on div "1f4c7875 Lead Generation B2b lead generation agency No Connection" at bounding box center [765, 261] width 194 height 335
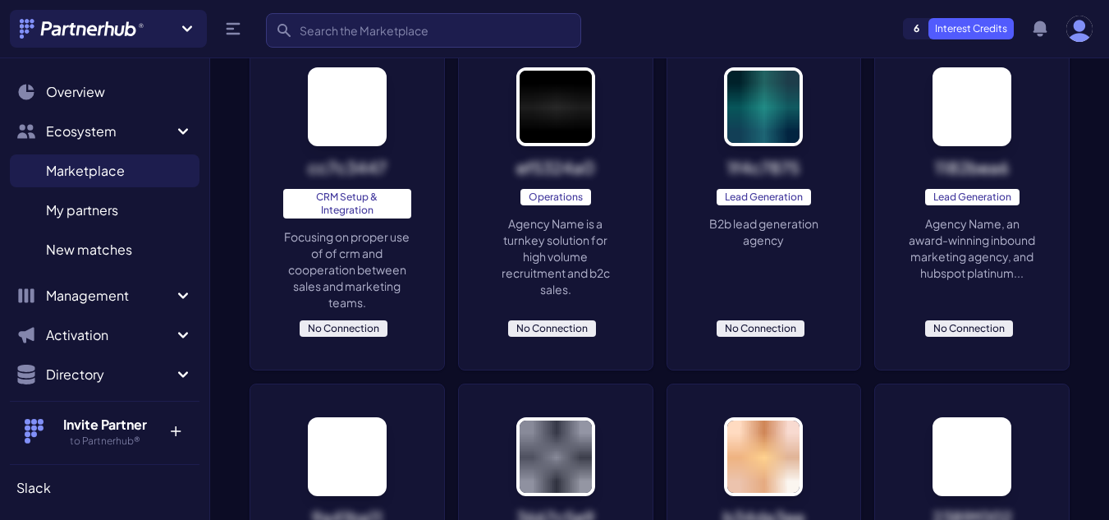
scroll to position [3925, 0]
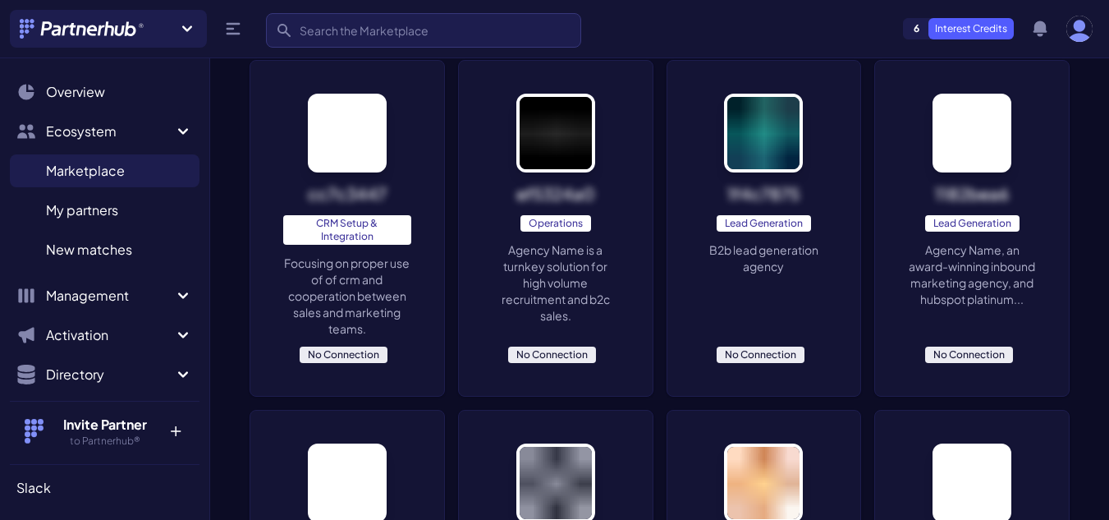
click at [966, 258] on p "Agency Name, an award-winning inbound marketing agency, and hubspot platinum..." at bounding box center [972, 274] width 128 height 66
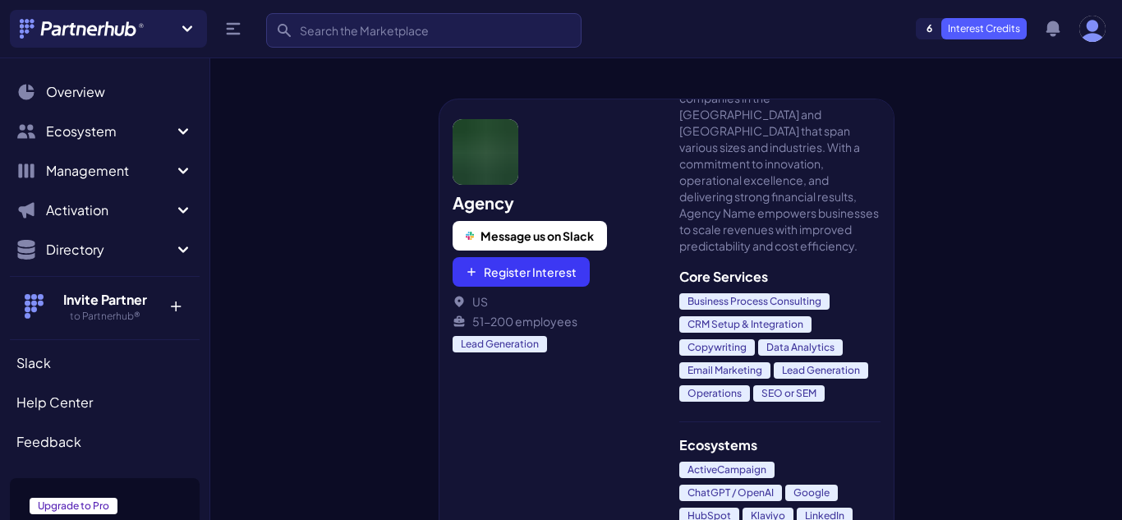
scroll to position [164, 0]
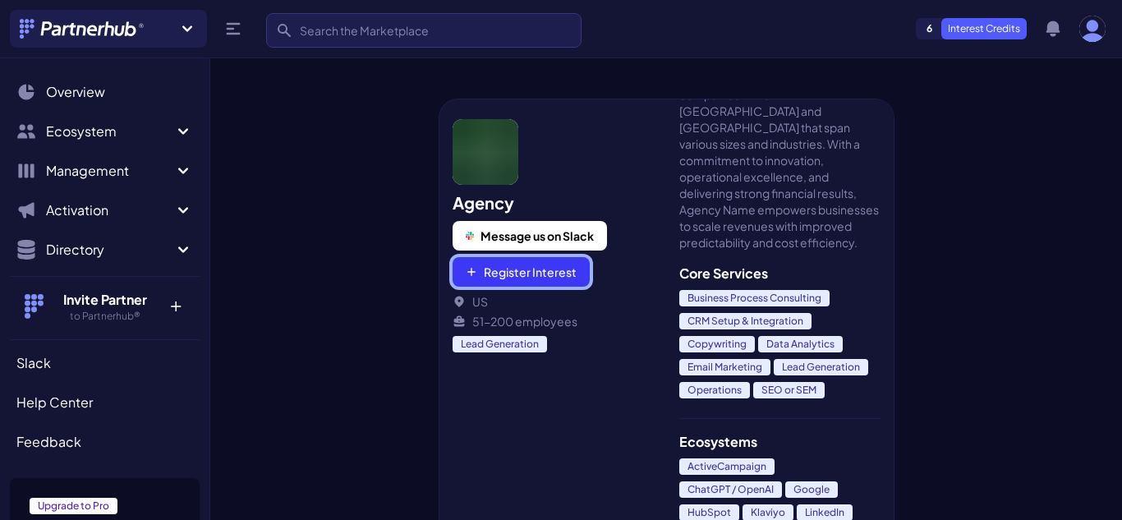
click at [537, 275] on button "Register Interest" at bounding box center [520, 272] width 137 height 30
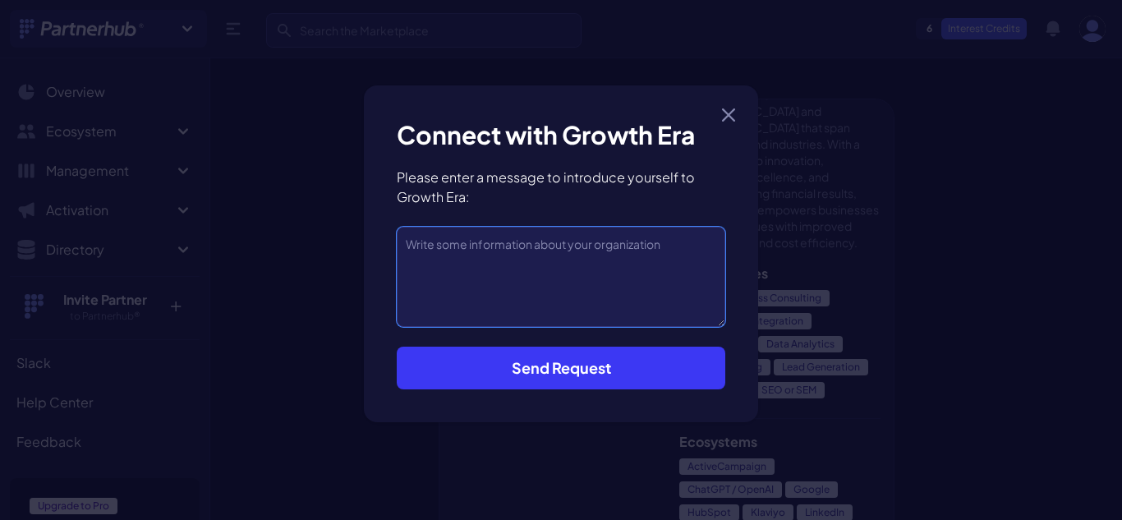
click at [545, 282] on textarea at bounding box center [561, 277] width 328 height 100
type textarea "Hello Growth Era! We're Creatorships, an AI-powered influencer marketing platfo…"
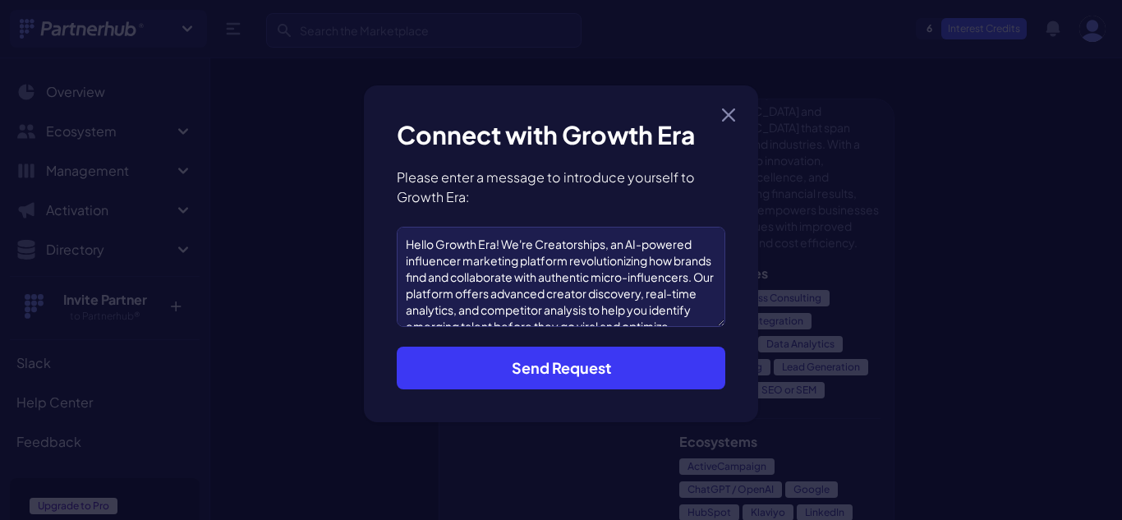
click at [566, 363] on button "Send Request" at bounding box center [561, 368] width 328 height 43
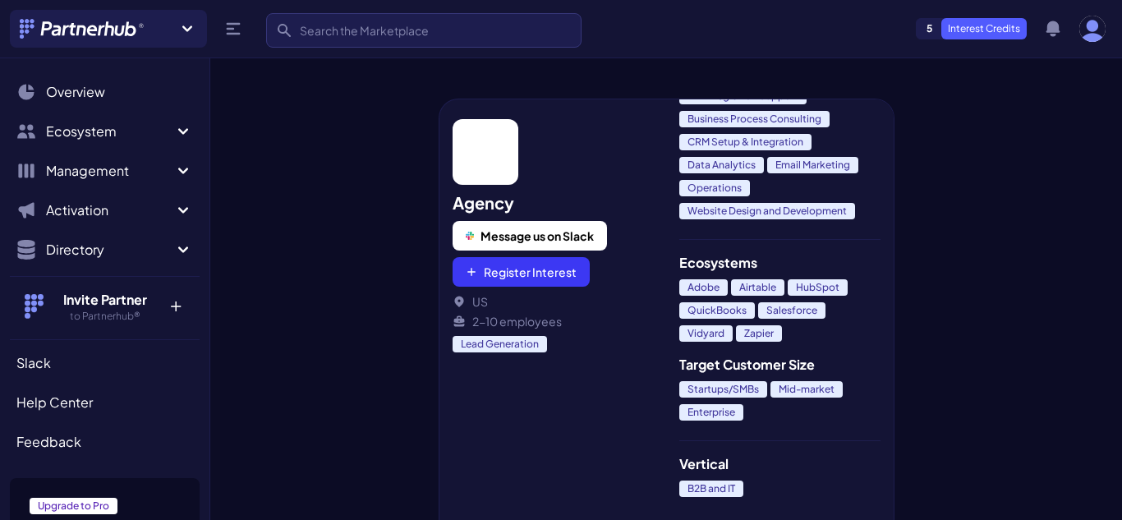
scroll to position [235, 0]
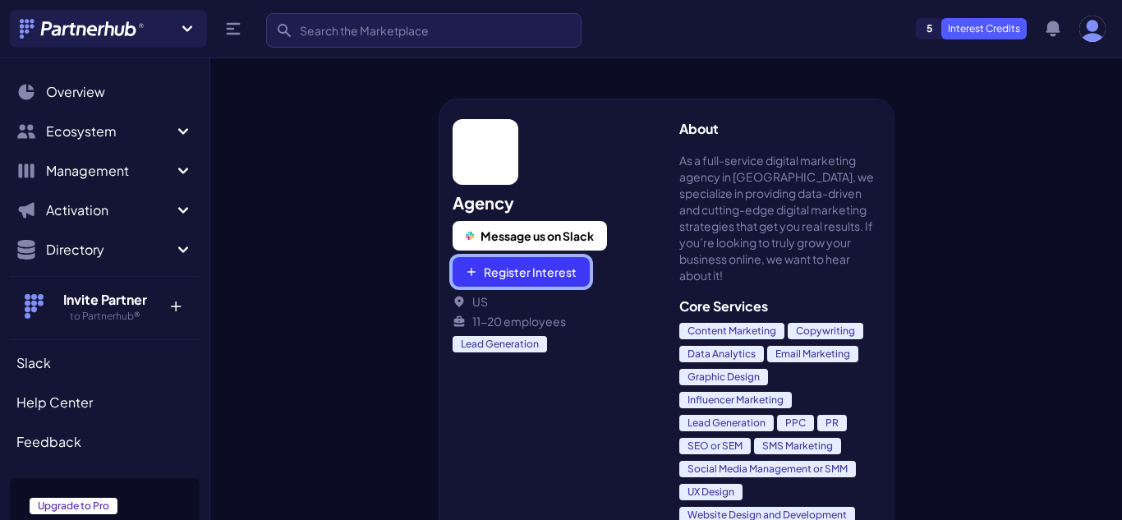
click at [544, 264] on button "Register Interest" at bounding box center [520, 272] width 137 height 30
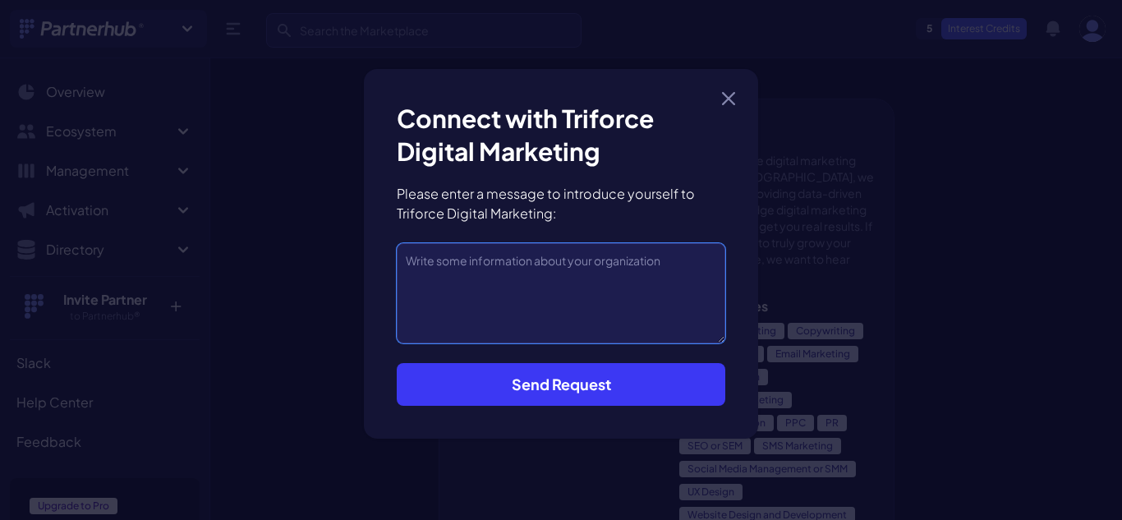
click at [568, 278] on textarea at bounding box center [561, 293] width 328 height 100
type textarea "Creatorships is an AI-powered influencer marketing platform designed to help br…"
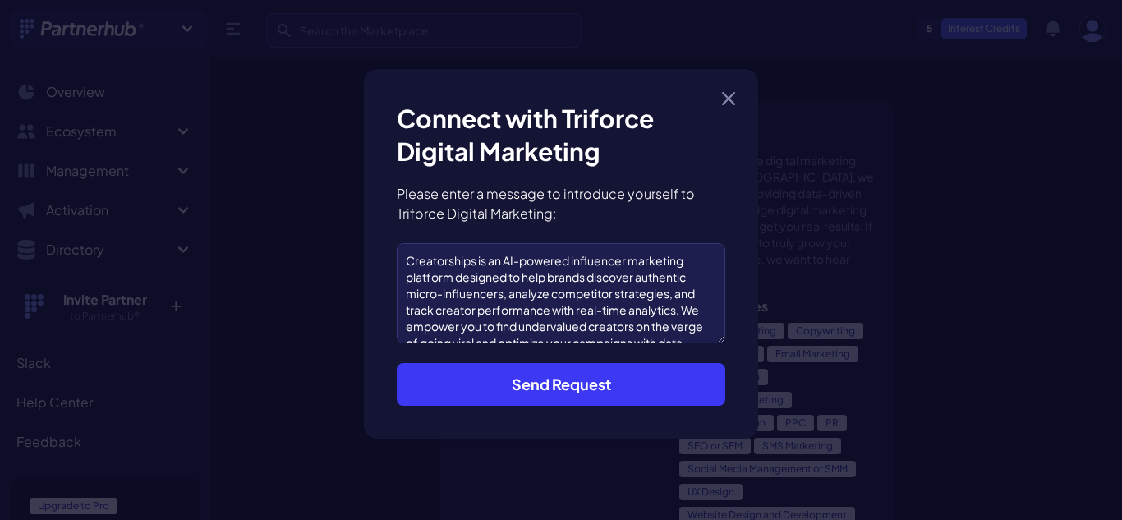
click at [549, 377] on button "Send Request" at bounding box center [561, 384] width 328 height 43
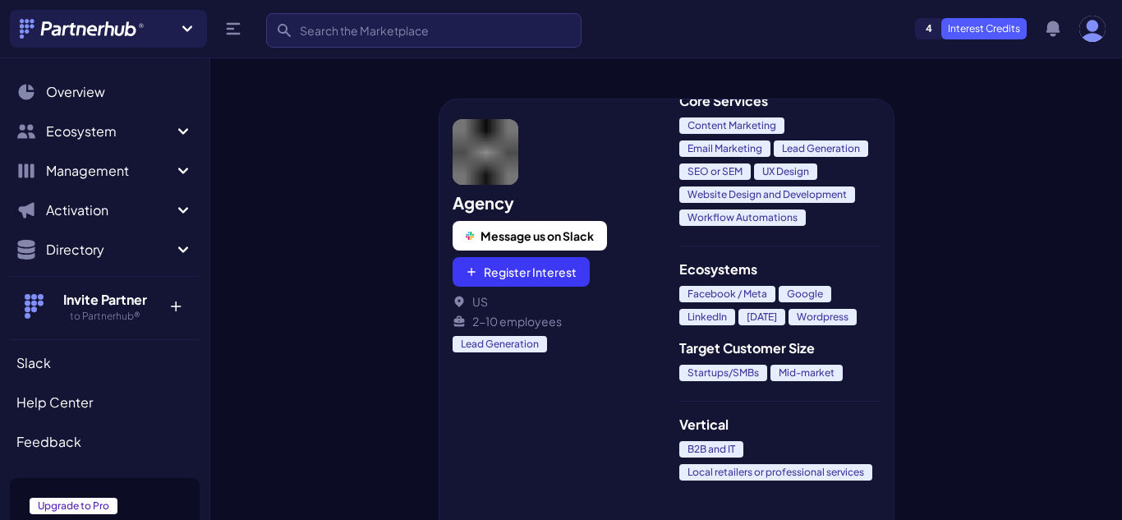
scroll to position [264, 0]
click at [528, 276] on button "Register Interest" at bounding box center [520, 272] width 137 height 30
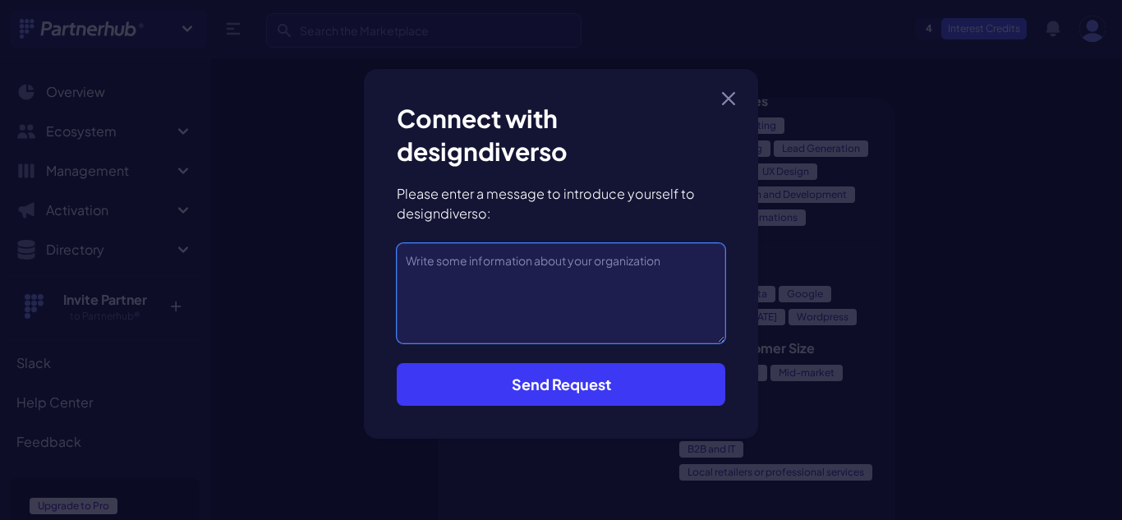
click at [568, 324] on textarea at bounding box center [561, 293] width 328 height 100
type textarea "Hello designdiverso:, We are Creatorships, an AI-powered influencer marketing p…"
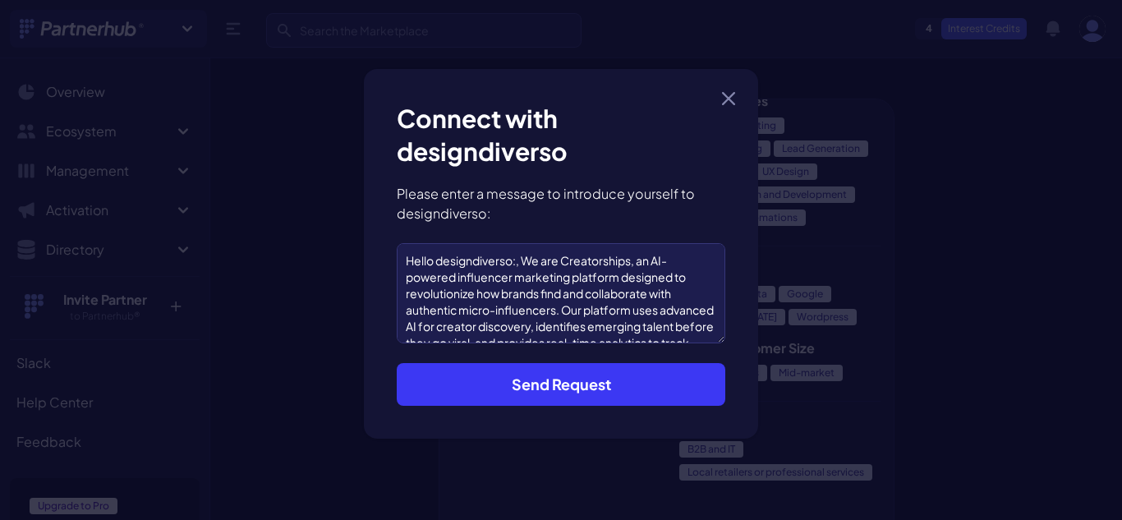
click at [550, 378] on button "Send Request" at bounding box center [561, 384] width 328 height 43
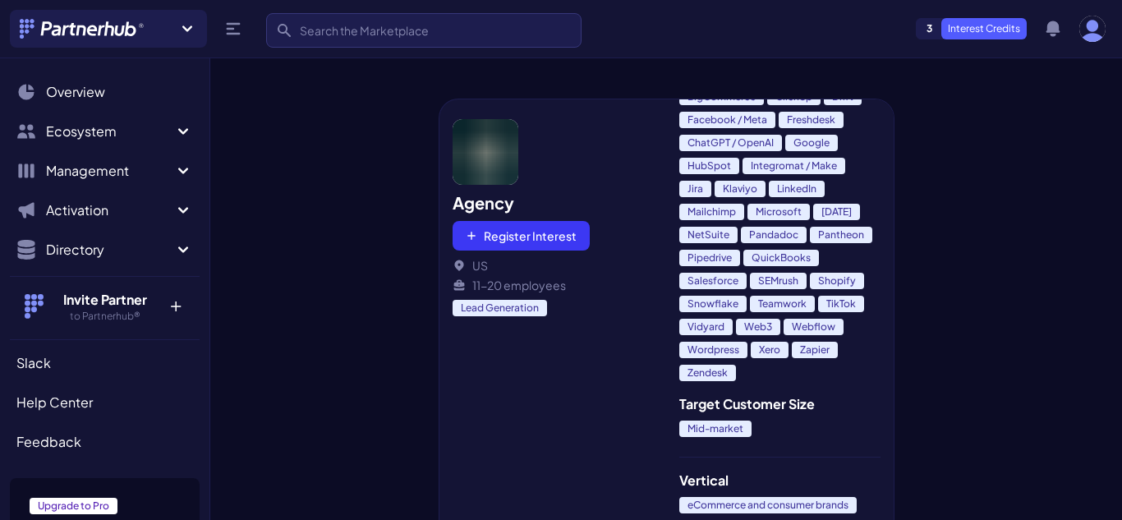
scroll to position [829, 0]
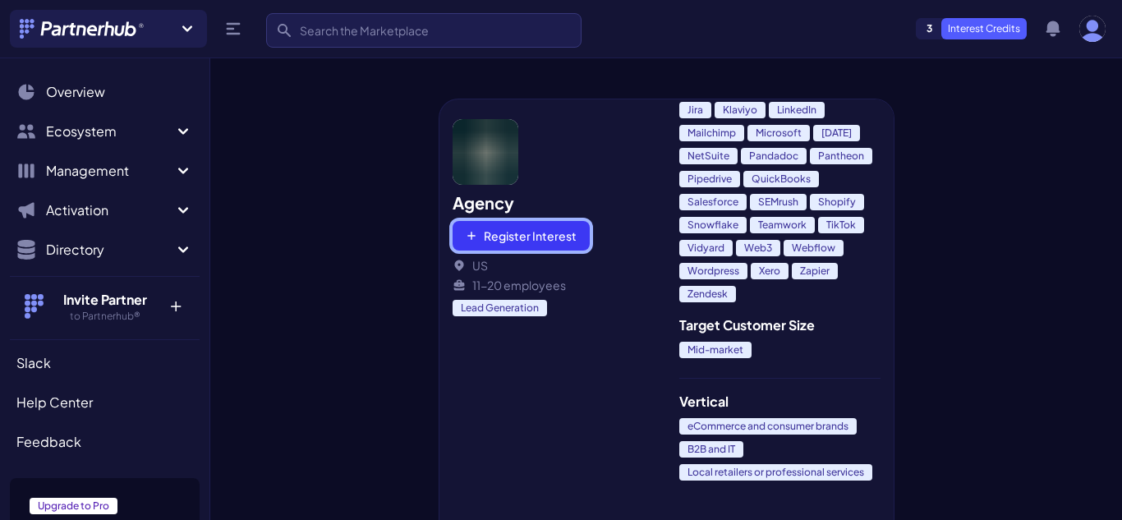
click at [531, 244] on button "Register Interest" at bounding box center [520, 236] width 137 height 30
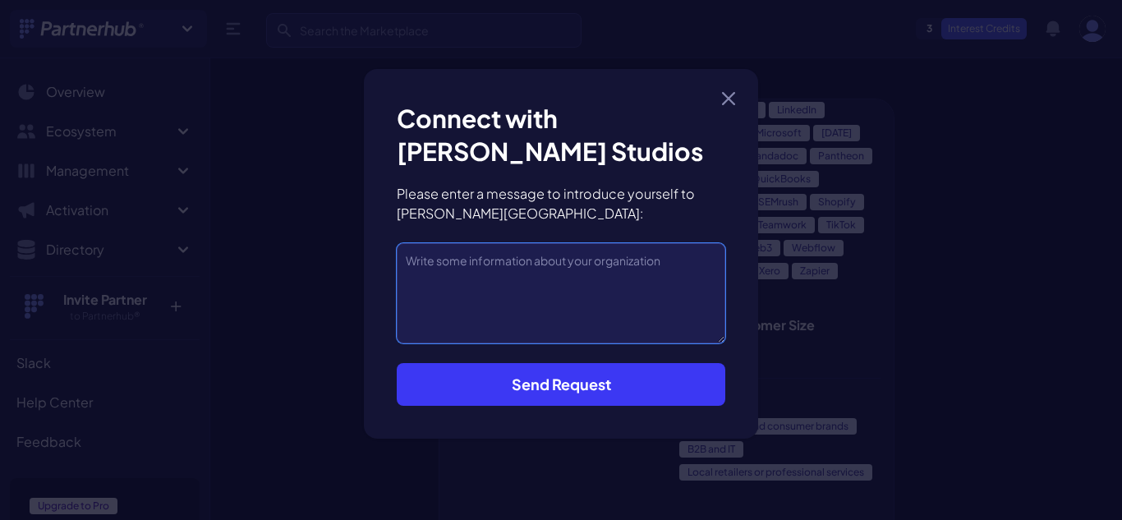
click at [587, 282] on textarea at bounding box center [561, 293] width 328 height 100
type textarea "Hi Clark Studios, Creatorships is an AI-powered platform revolutionizing influe…"
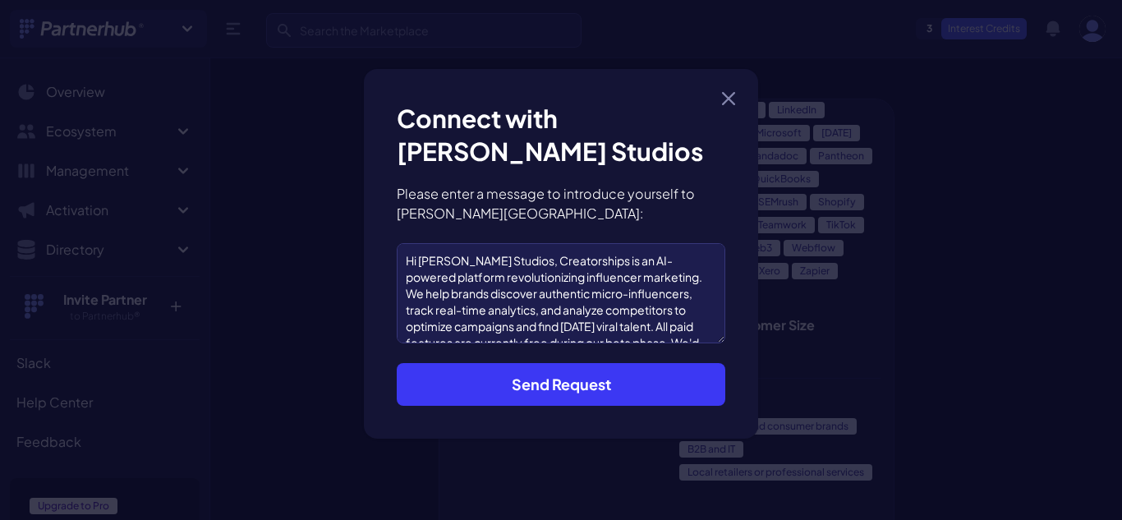
click at [573, 367] on button "Send Request" at bounding box center [561, 384] width 328 height 43
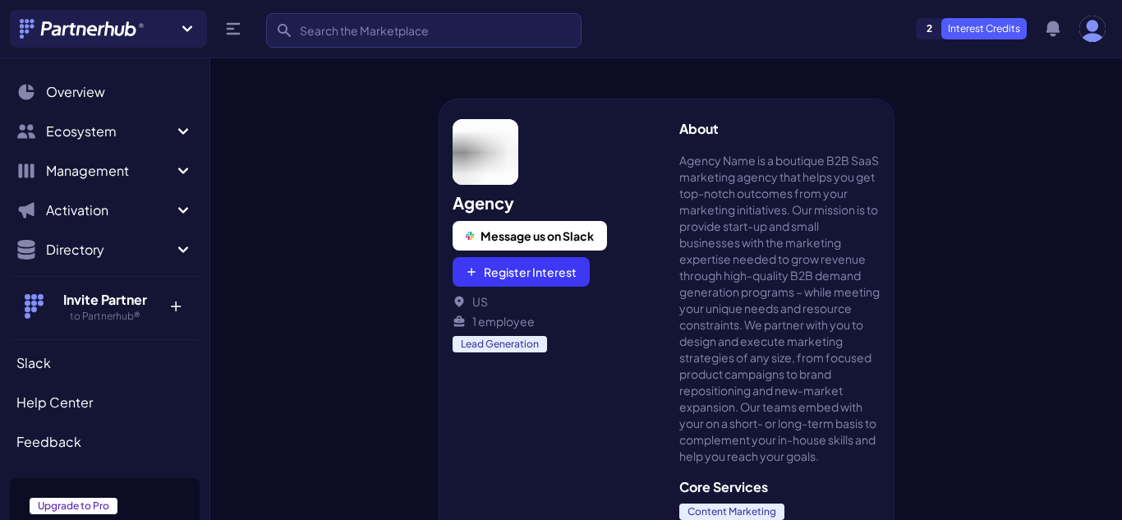
scroll to position [164, 0]
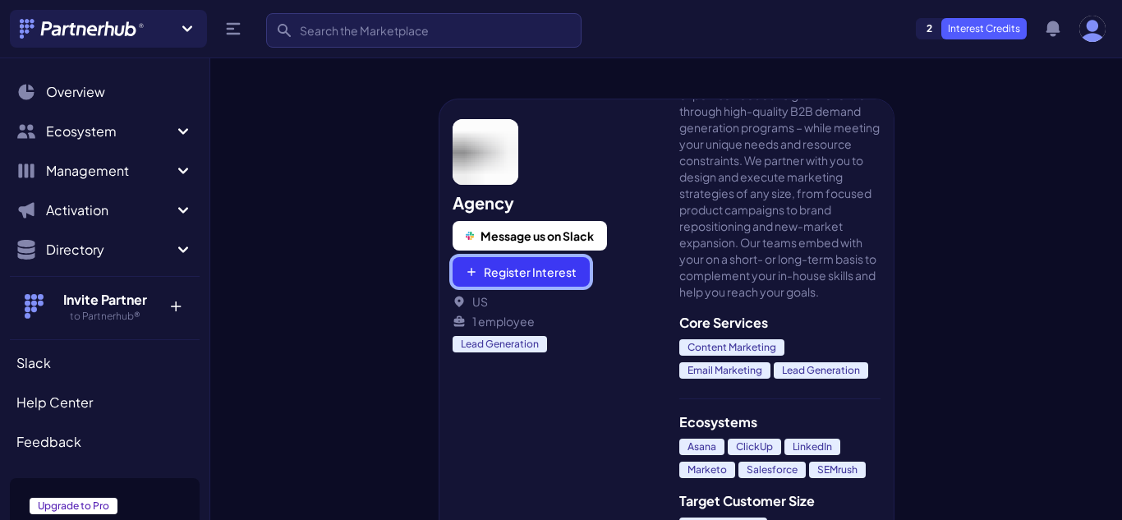
click at [524, 272] on button "Register Interest" at bounding box center [520, 272] width 137 height 30
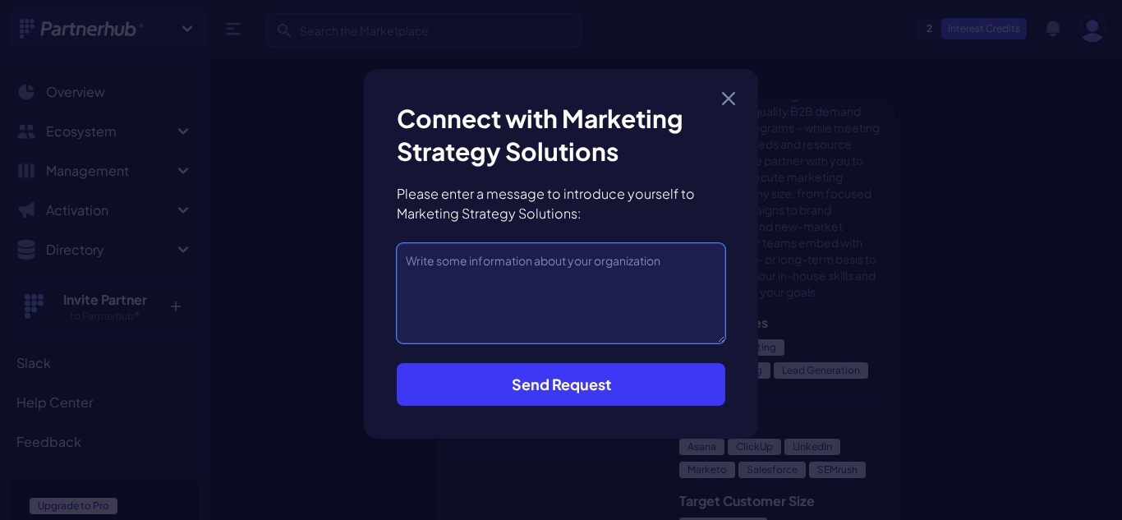
click at [612, 296] on textarea at bounding box center [561, 293] width 328 height 100
type textarea "Hello Marketing Strategy Solutions, Creatorships is an AI-powered influencer ma…"
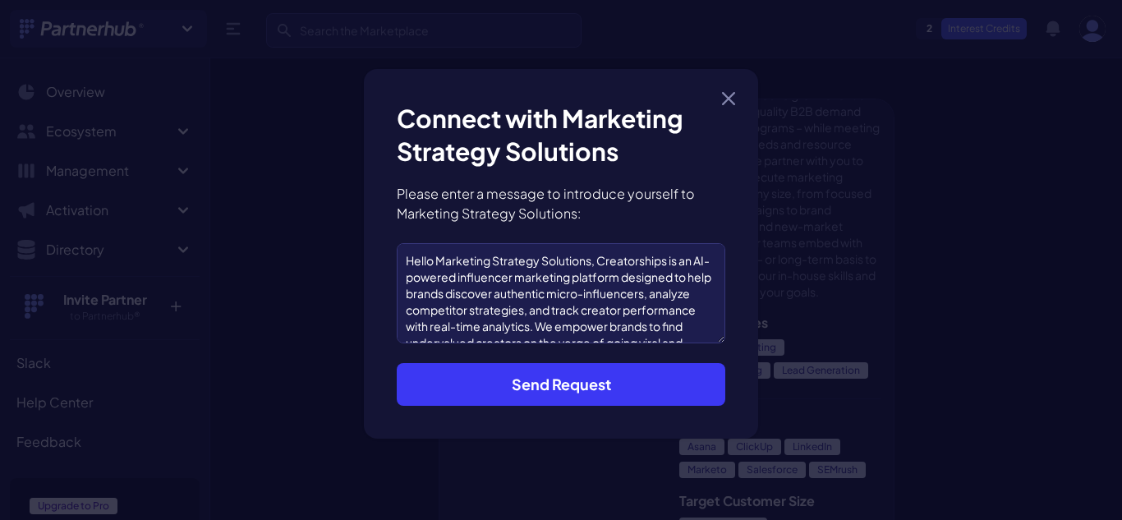
click at [576, 385] on button "Send Request" at bounding box center [561, 384] width 328 height 43
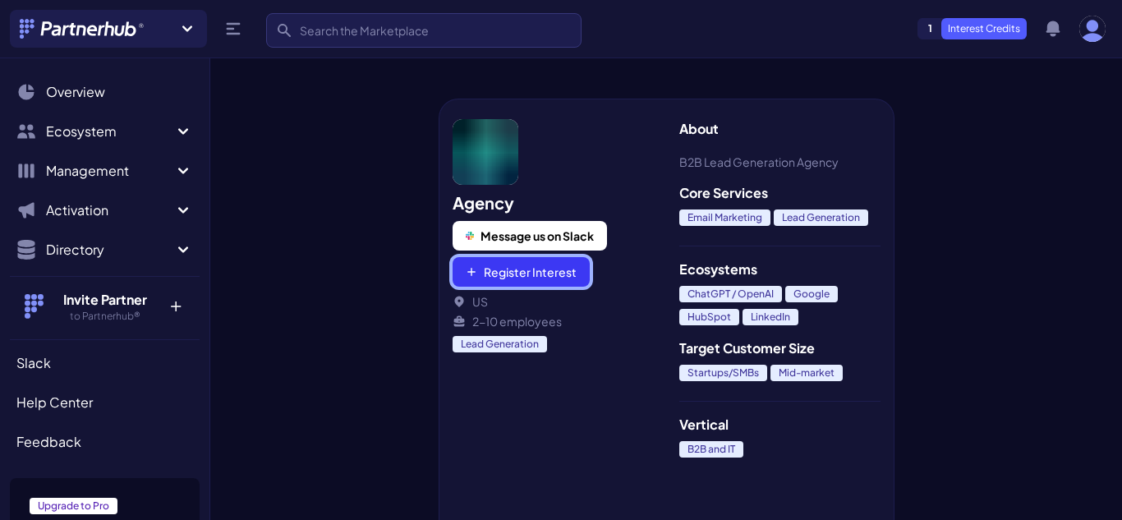
click at [522, 273] on button "Register Interest" at bounding box center [520, 272] width 137 height 30
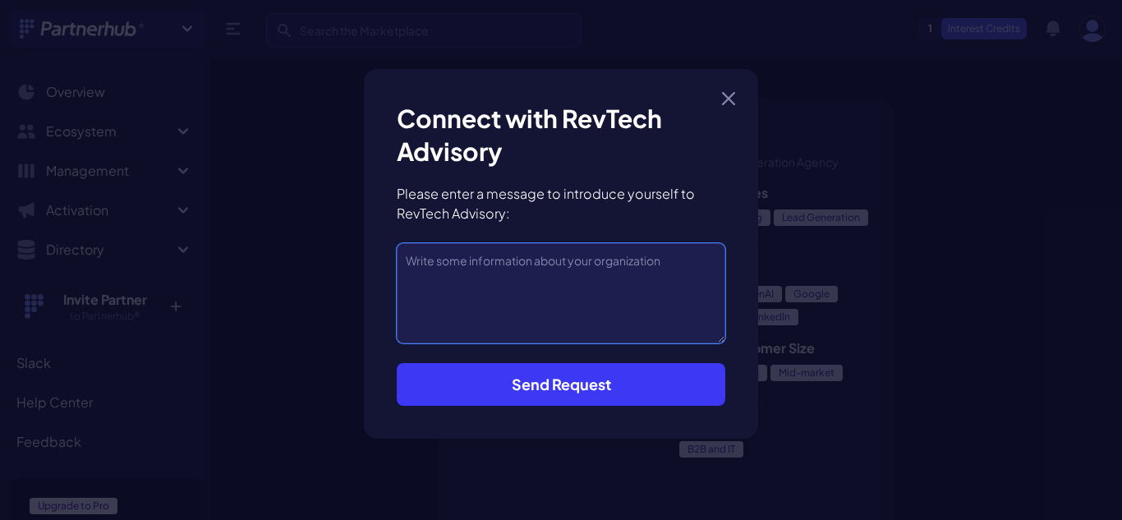
drag, startPoint x: 526, startPoint y: 273, endPoint x: 528, endPoint y: 281, distance: 8.6
click at [527, 276] on textarea at bounding box center [561, 293] width 328 height 100
type textarea "Hello RevTech Advisory, Creatorships is an AI-powered influencer marketing plat…"
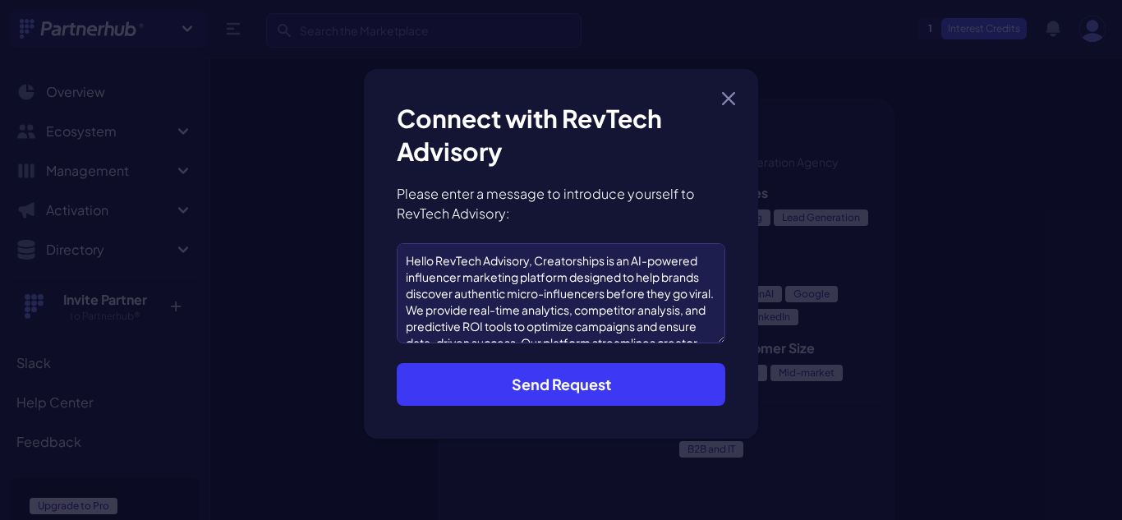
click at [564, 384] on button "Send Request" at bounding box center [561, 384] width 328 height 43
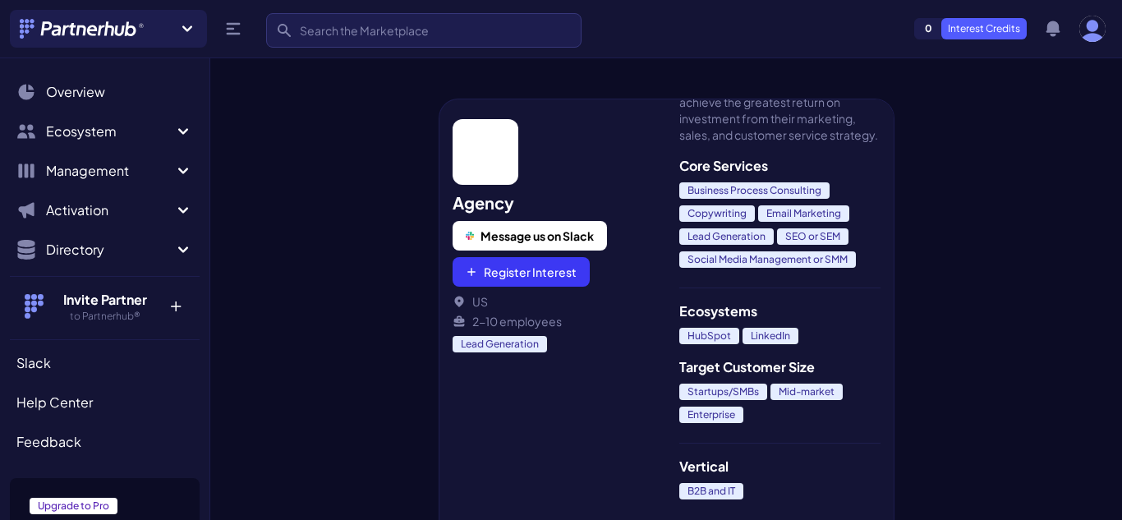
scroll to position [246, 0]
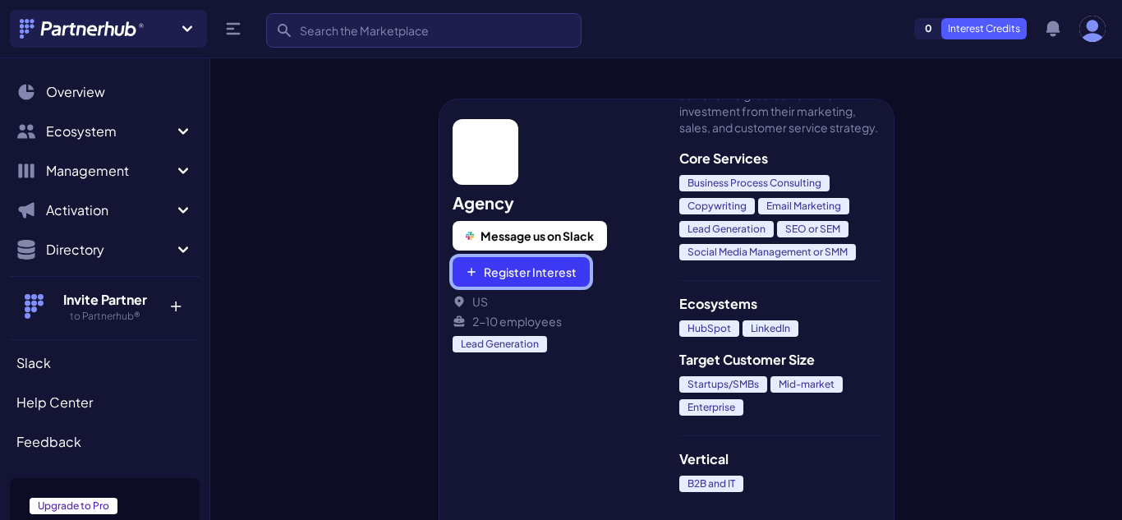
click at [521, 280] on button "Register Interest" at bounding box center [520, 272] width 137 height 30
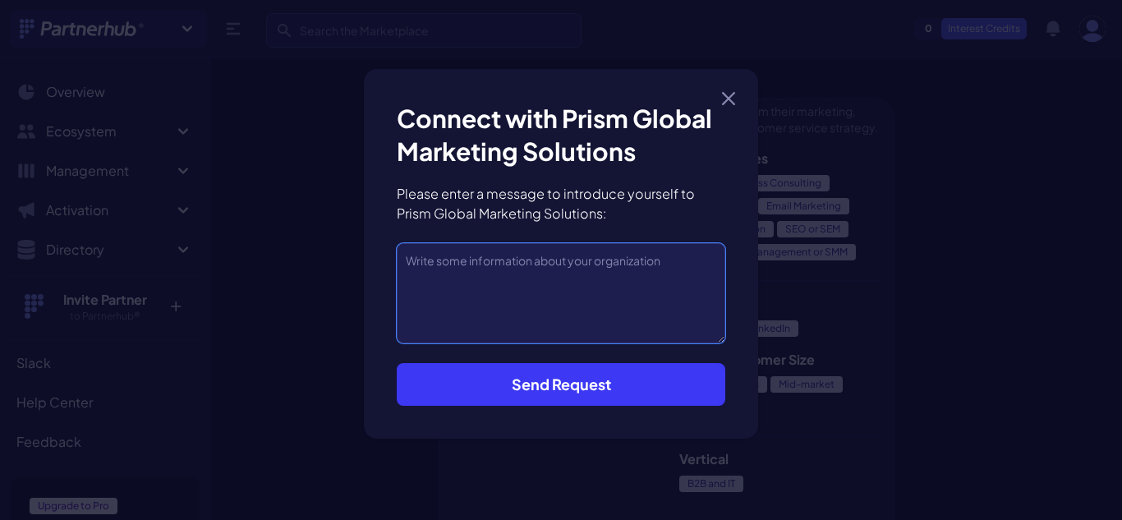
click at [528, 284] on textarea at bounding box center [561, 293] width 328 height 100
type textarea "Hello Prism Global Marketing Solutions! We're Creatorships, an AI-powered influ…"
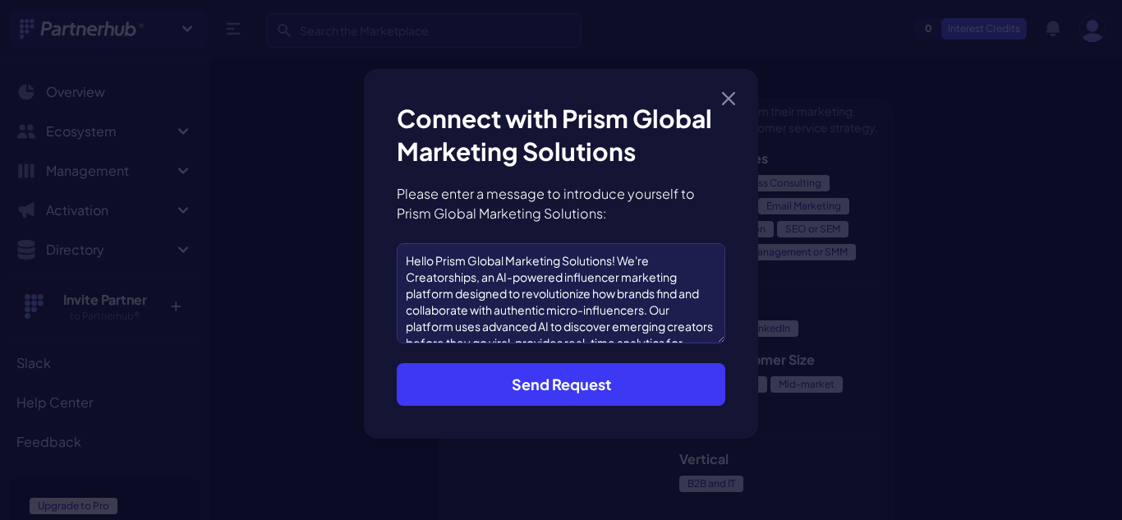
click at [572, 389] on button "Send Request" at bounding box center [561, 384] width 328 height 43
click at [724, 103] on icon "button" at bounding box center [728, 98] width 11 height 11
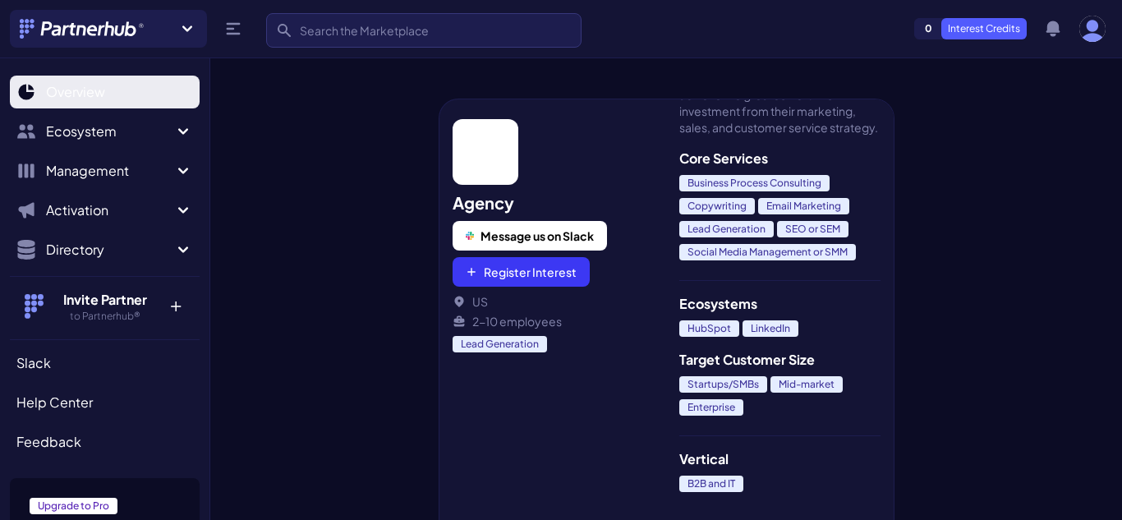
click at [89, 90] on span "Overview" at bounding box center [75, 92] width 59 height 20
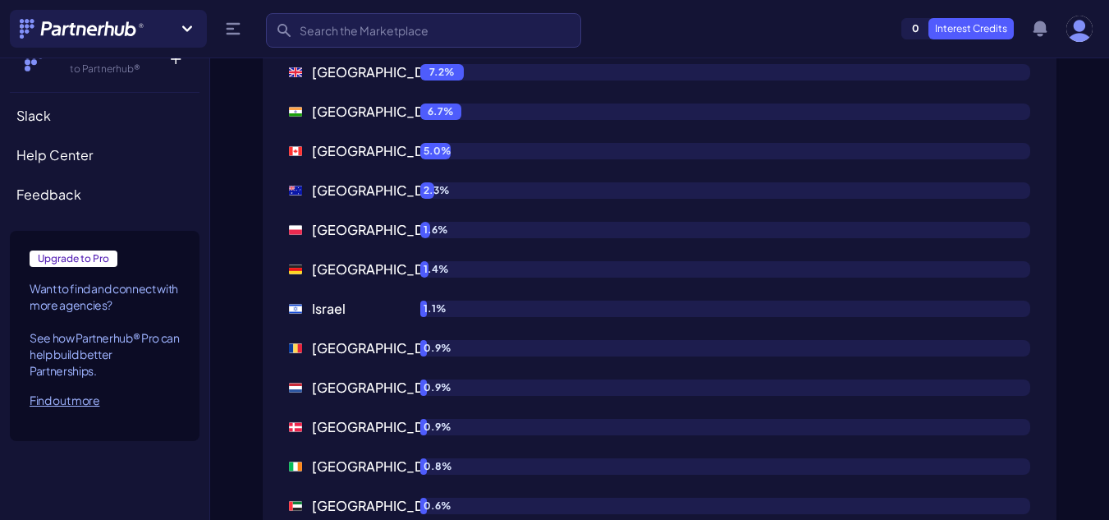
scroll to position [1560, 0]
